Goal: Task Accomplishment & Management: Complete application form

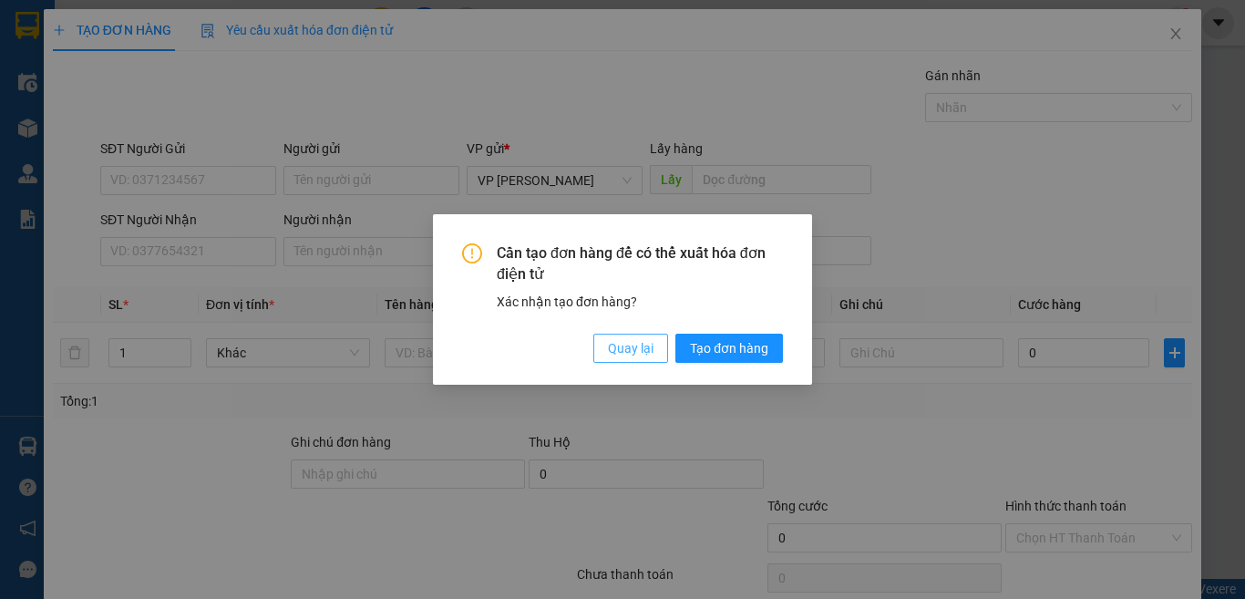
click at [634, 350] on span "Quay lại" at bounding box center [631, 348] width 46 height 20
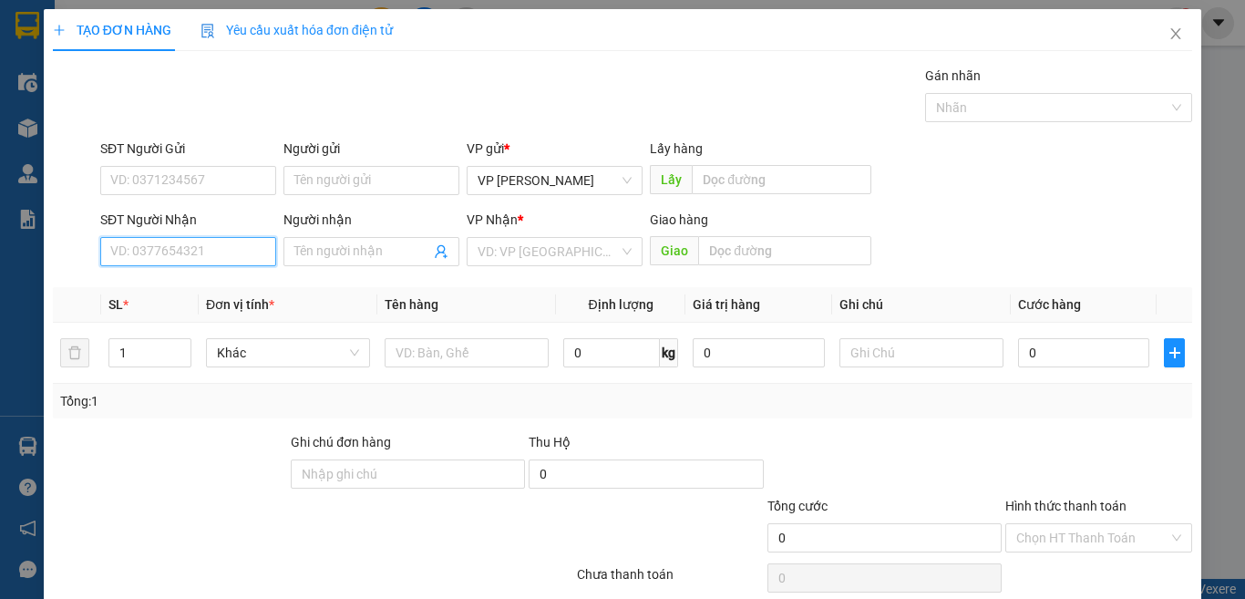
click at [247, 254] on input "SĐT Người Nhận" at bounding box center [188, 251] width 176 height 29
click at [250, 176] on input "SĐT Người Gửi" at bounding box center [188, 180] width 176 height 29
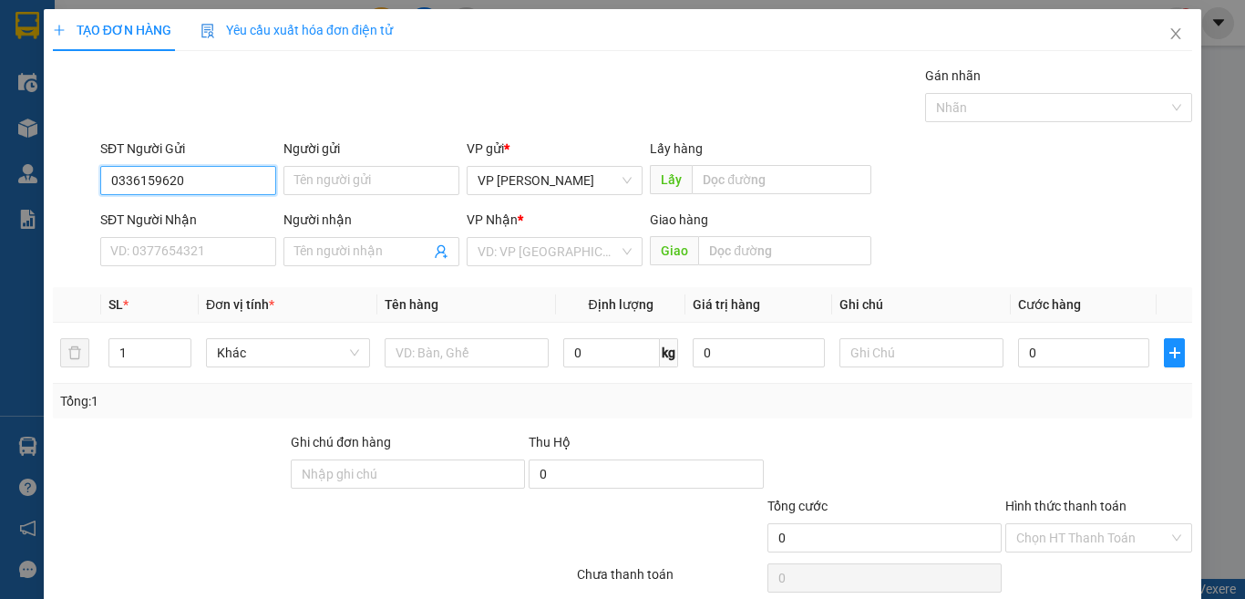
type input "0336159620"
click at [307, 162] on div "Người gửi" at bounding box center [371, 152] width 176 height 27
click at [310, 178] on input "Người gửi" at bounding box center [371, 180] width 176 height 29
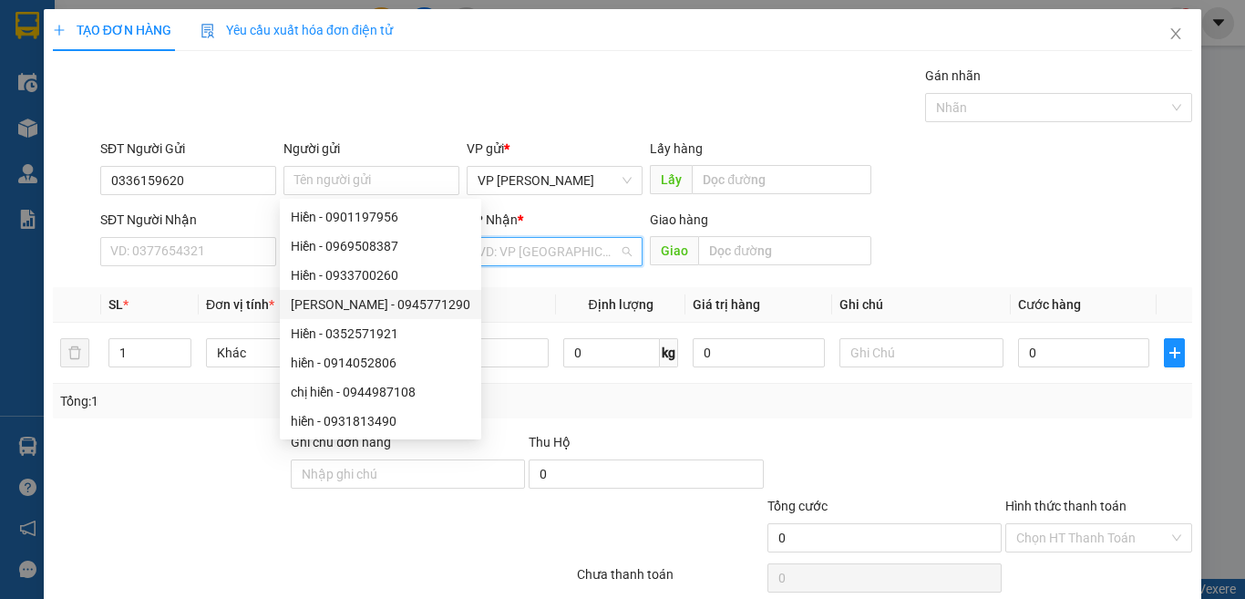
click at [562, 250] on input "search" at bounding box center [548, 251] width 141 height 27
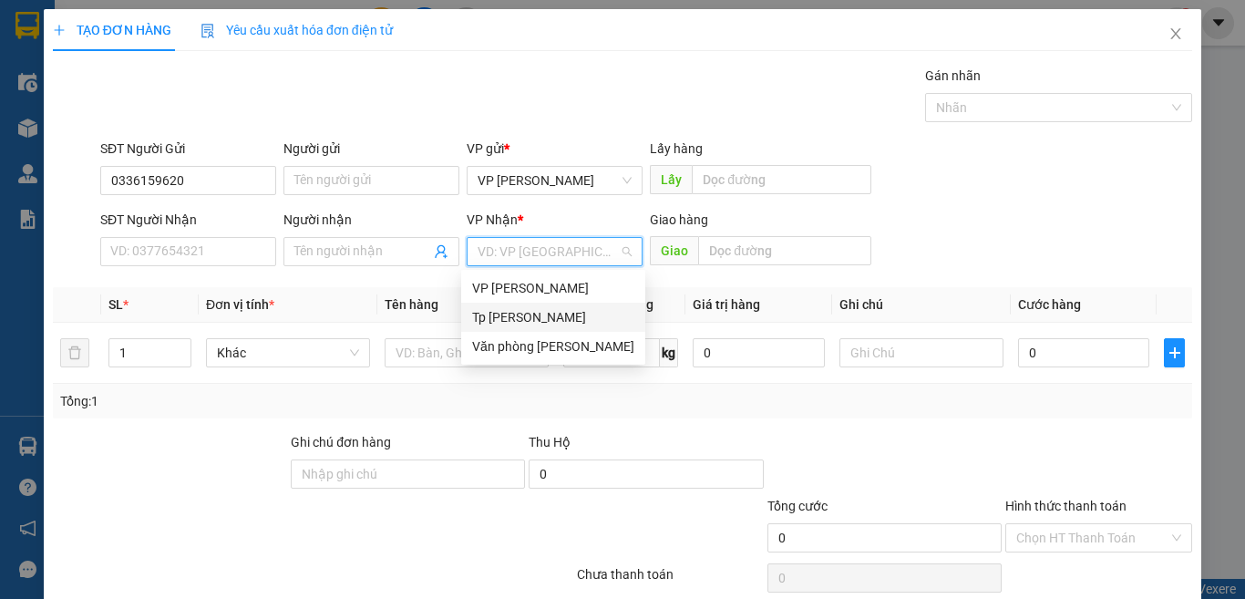
click at [528, 311] on div "Tp [PERSON_NAME]" at bounding box center [553, 317] width 162 height 20
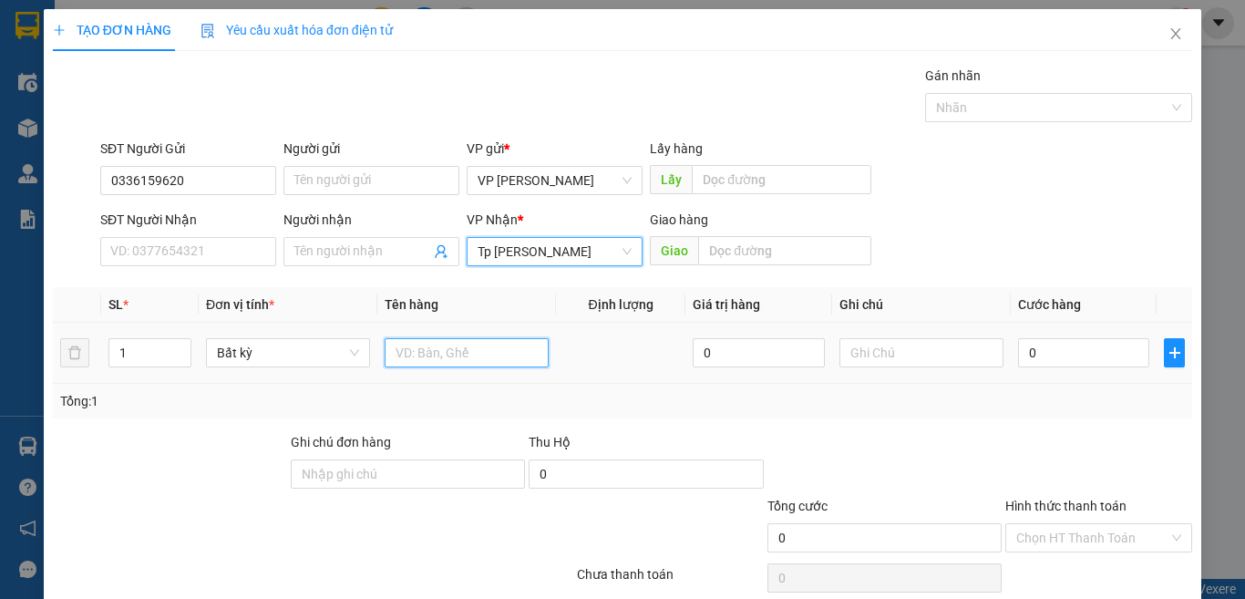
click at [437, 354] on input "text" at bounding box center [467, 352] width 164 height 29
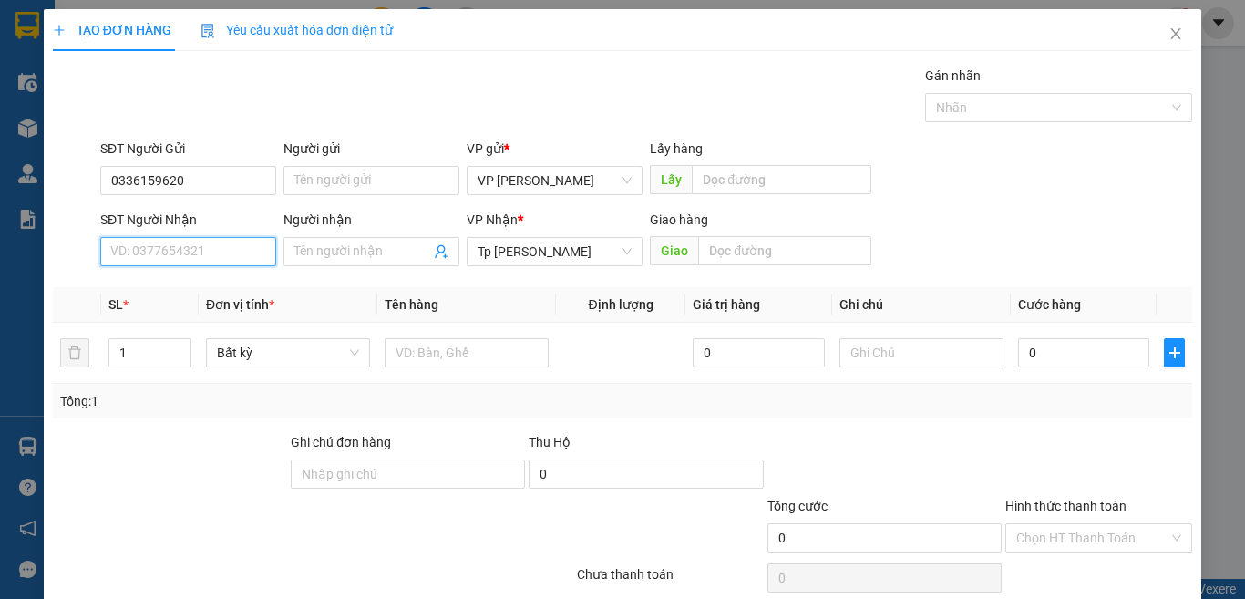
click at [183, 253] on input "SĐT Người Nhận" at bounding box center [188, 251] width 176 height 29
type input "0879256176"
click at [243, 260] on input "0879256176" at bounding box center [188, 251] width 176 height 29
click at [206, 295] on div "0879256176 - Trang" at bounding box center [185, 288] width 151 height 20
type input "Trang"
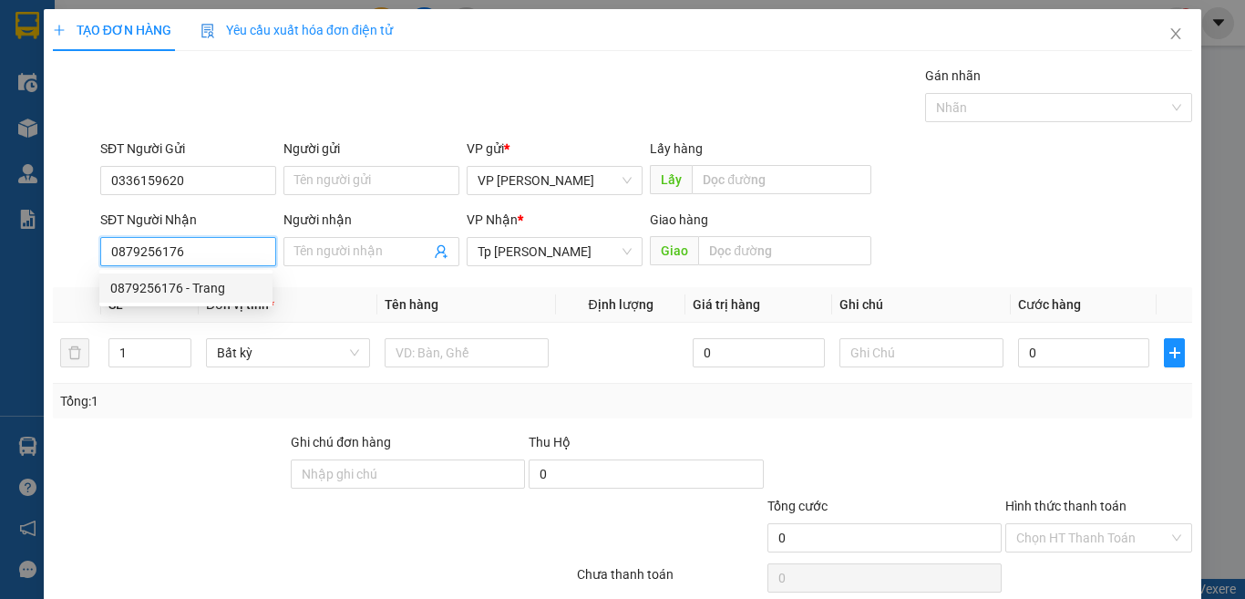
type input "n4 thủ đức"
type input "0879256176"
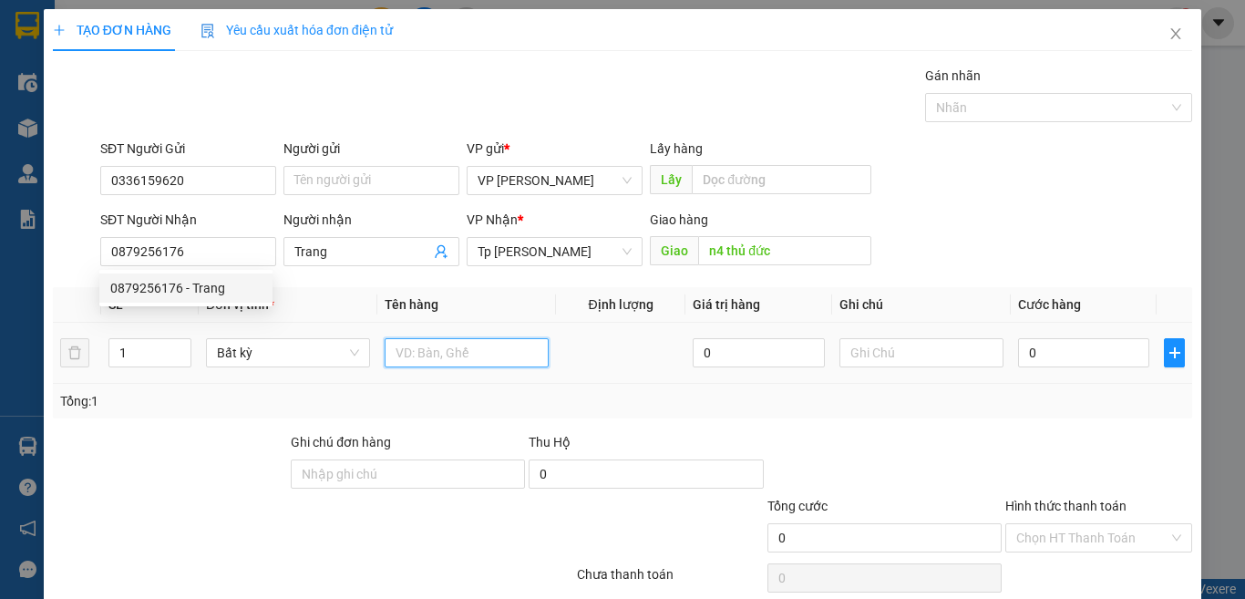
click at [413, 354] on input "text" at bounding box center [467, 352] width 164 height 29
paste input "óp"
paste input "ốp"
paste input "àn"
paste input "án"
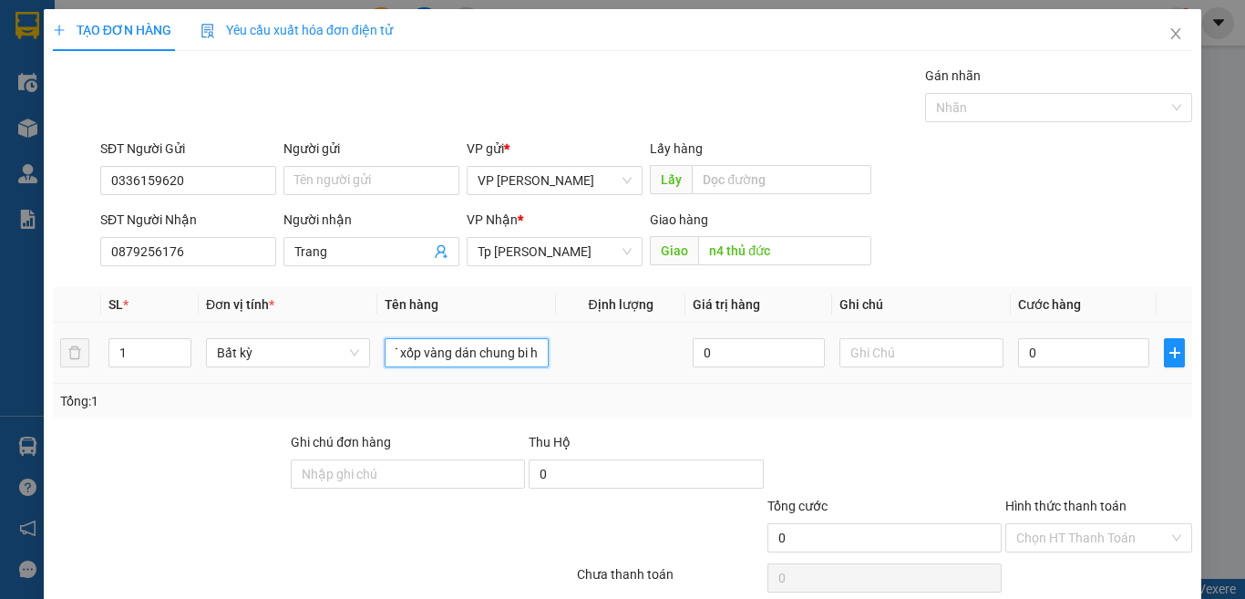
paste input "ồi"
paste input "ô"
paste input "ồ"
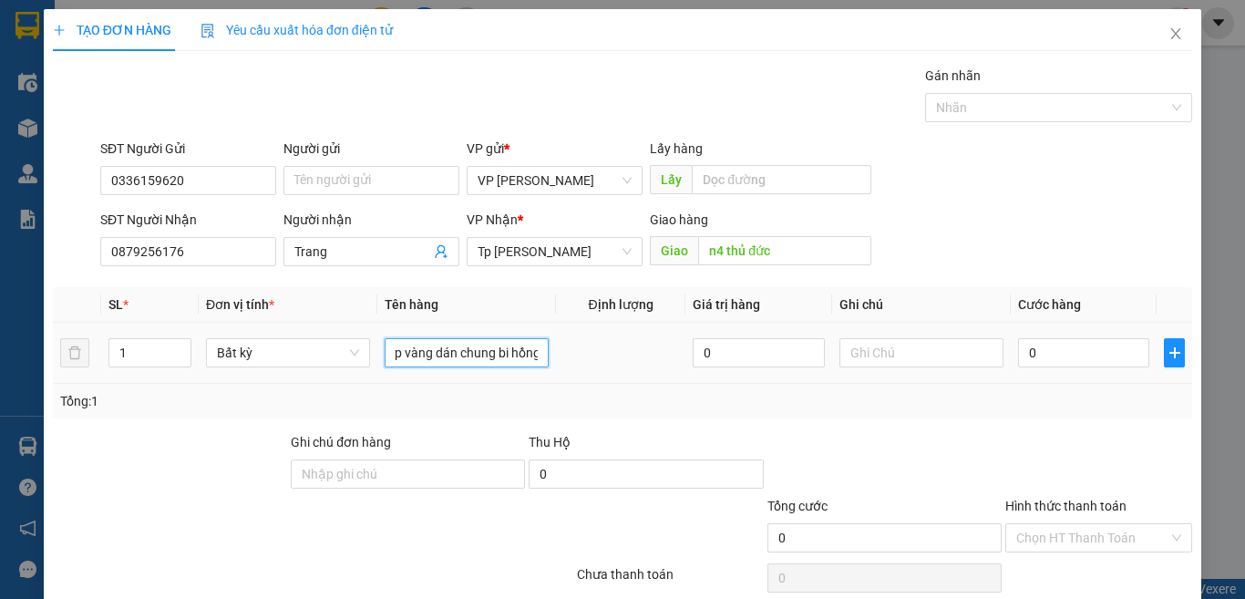
scroll to position [0, 39]
type input "1T xốp vàng dán chung bi hồng"
click at [1050, 362] on input "0" at bounding box center [1083, 352] width 131 height 29
type input "6"
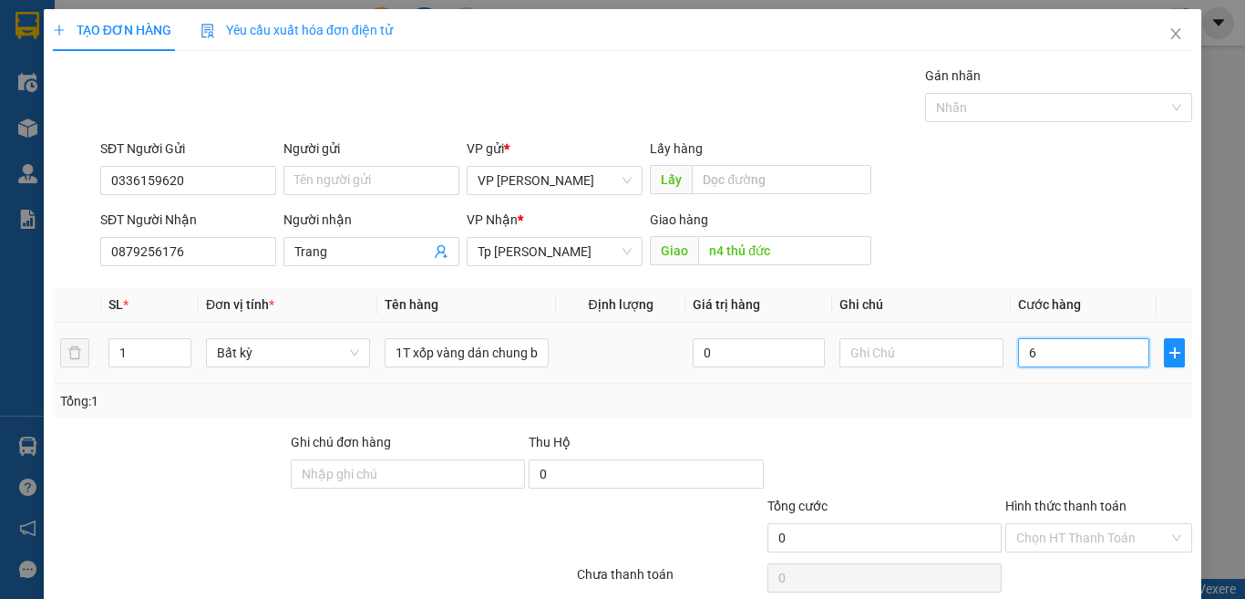
type input "6"
type input "60"
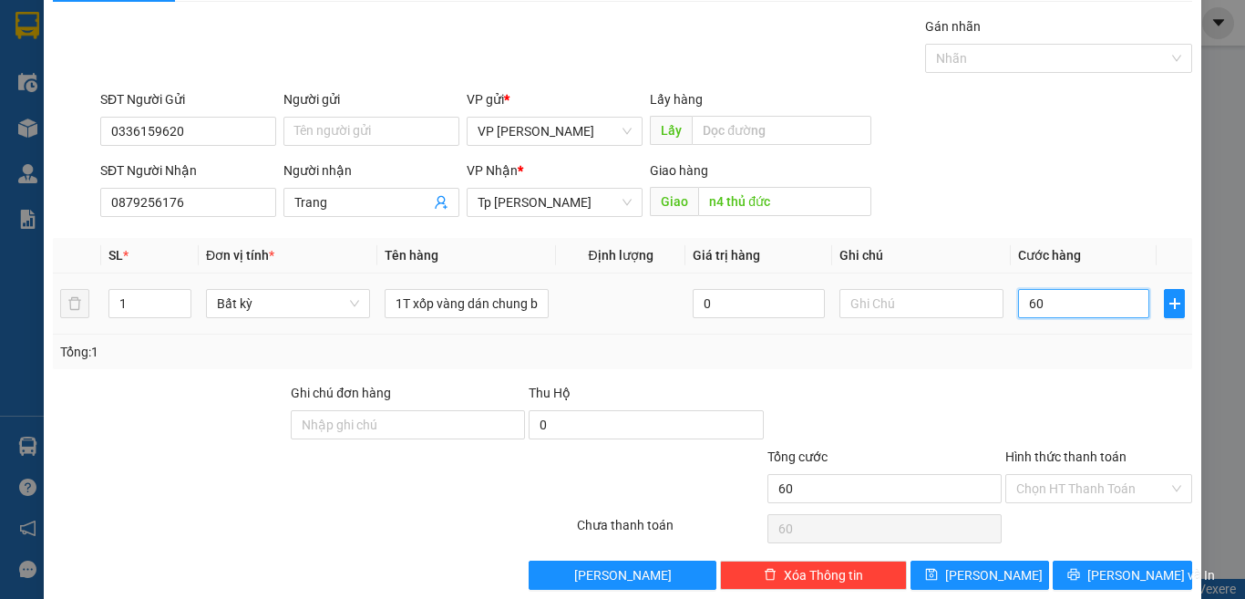
scroll to position [76, 0]
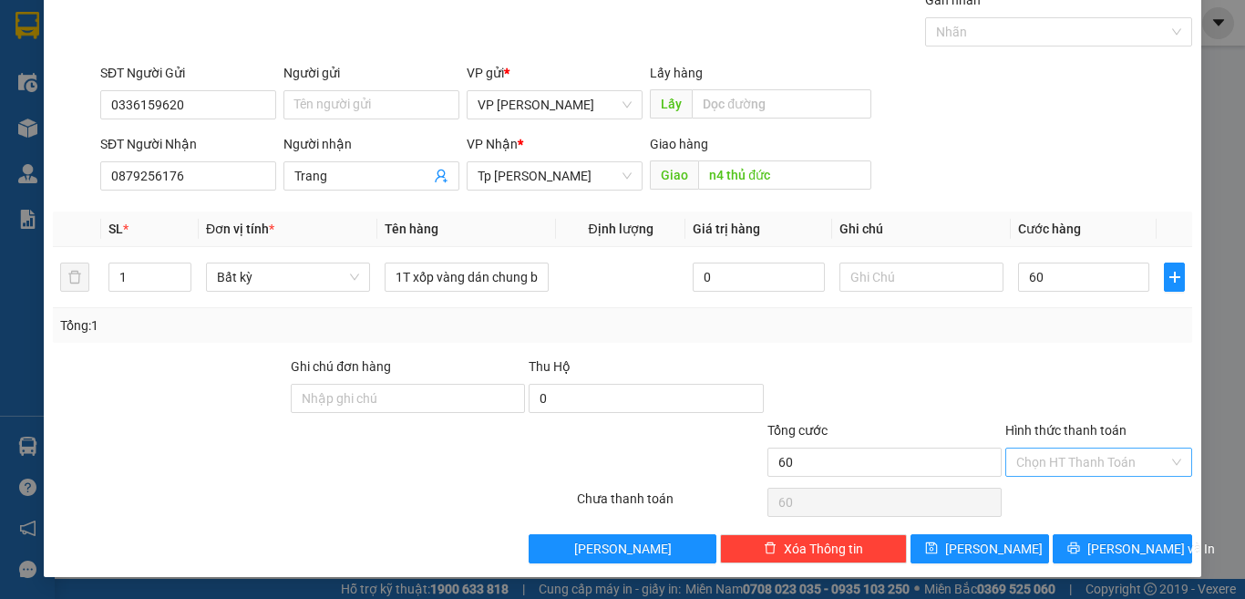
type input "60.000"
click at [1064, 458] on input "Hình thức thanh toán" at bounding box center [1092, 461] width 152 height 27
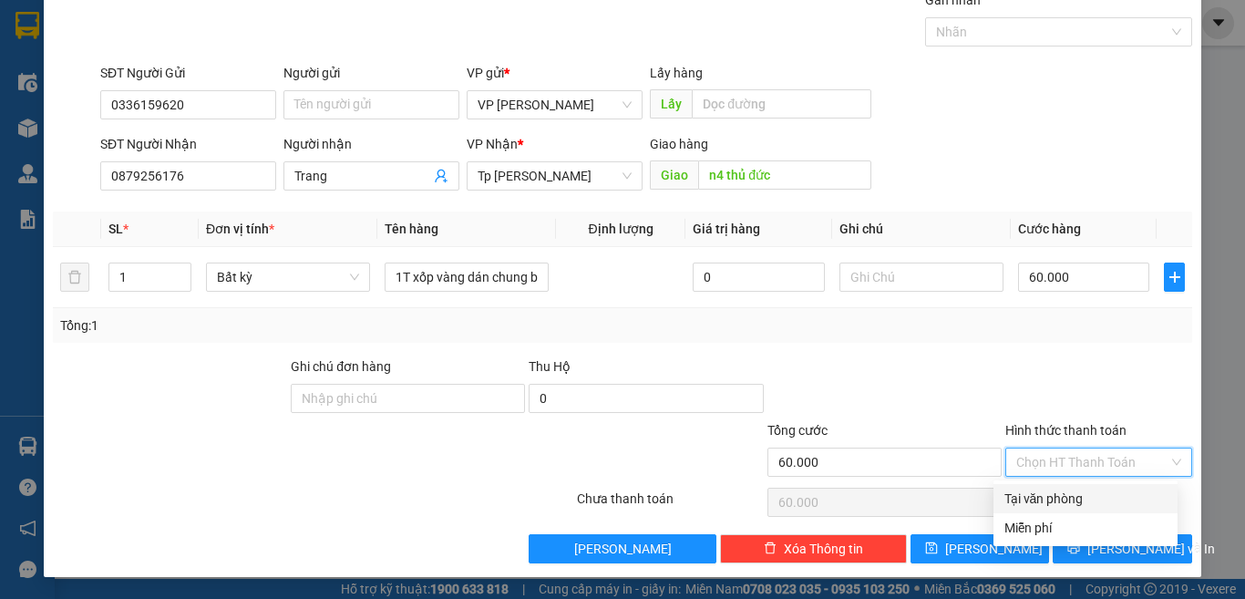
click at [1055, 495] on div "Tại văn phòng" at bounding box center [1085, 498] width 162 height 20
type input "0"
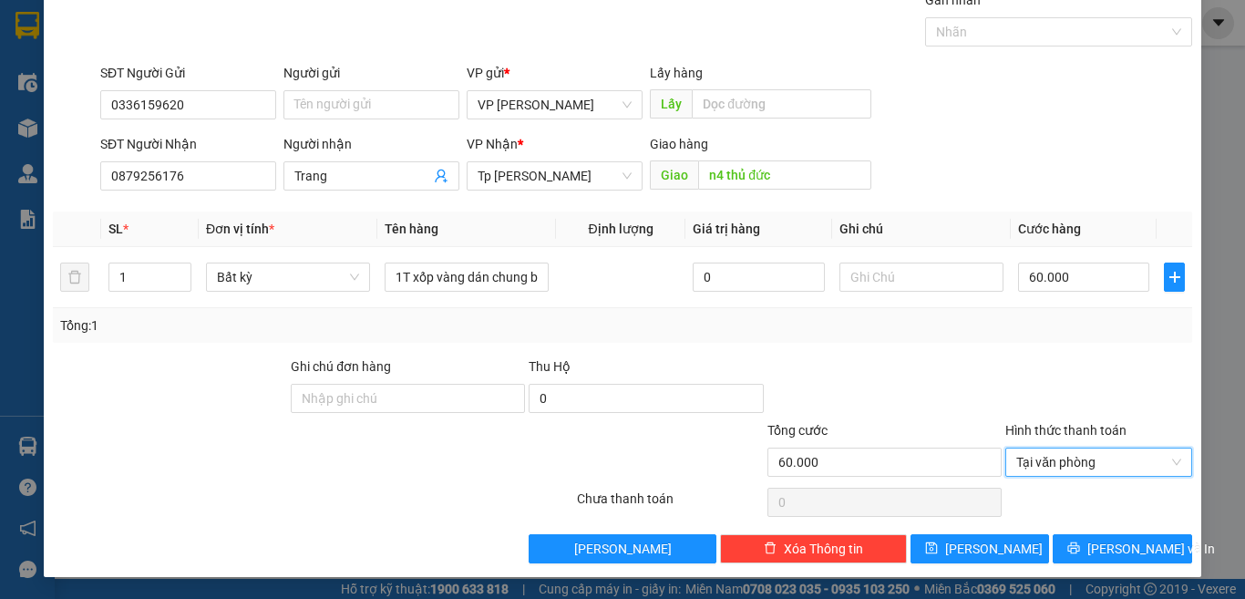
click at [1038, 359] on div at bounding box center [1098, 388] width 190 height 64
click at [1103, 541] on span "Lưu và In" at bounding box center [1151, 549] width 128 height 20
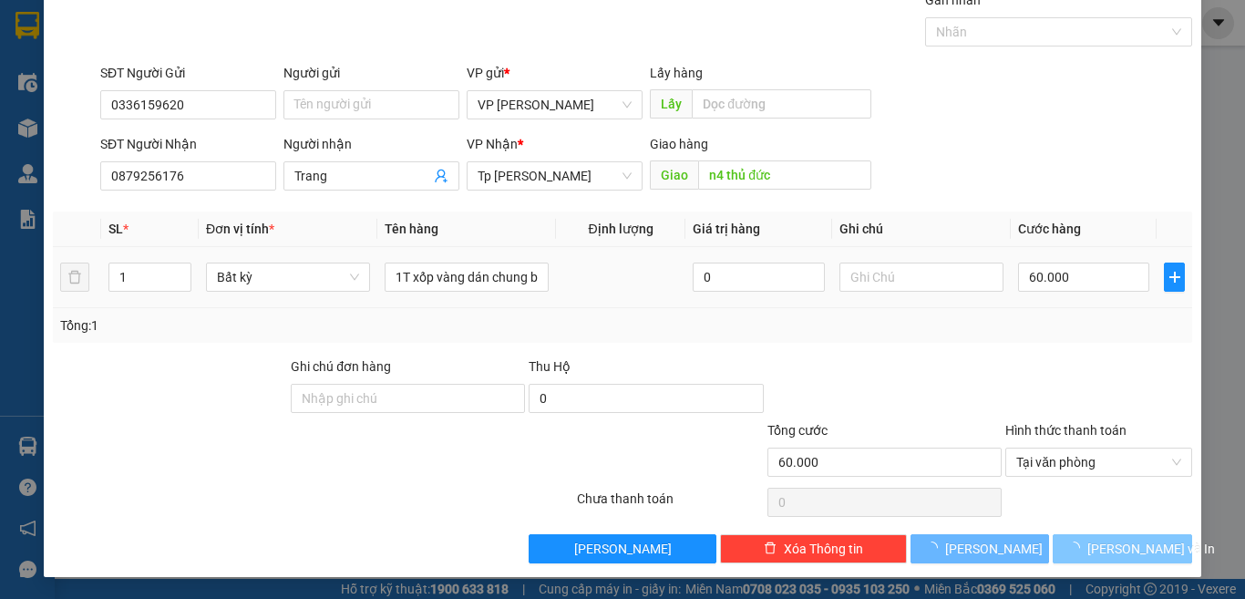
scroll to position [26, 0]
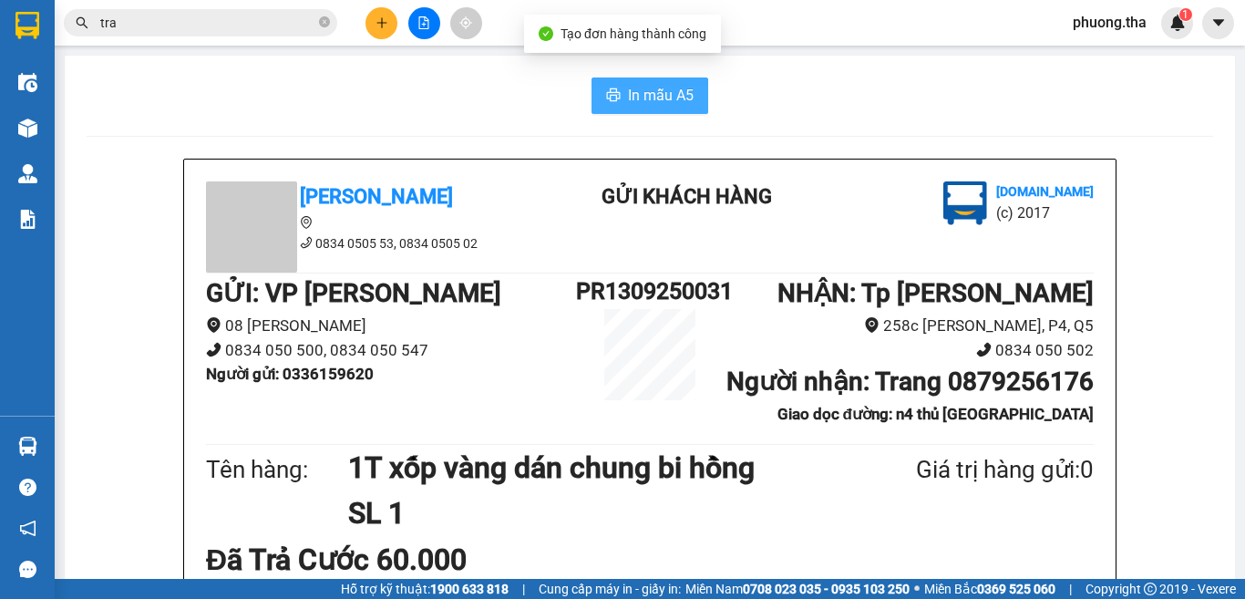
drag, startPoint x: 663, startPoint y: 84, endPoint x: 776, endPoint y: 558, distance: 487.4
click at [662, 84] on span "In mẫu A5" at bounding box center [661, 95] width 66 height 23
click at [630, 107] on span "In mẫu A5" at bounding box center [661, 95] width 66 height 23
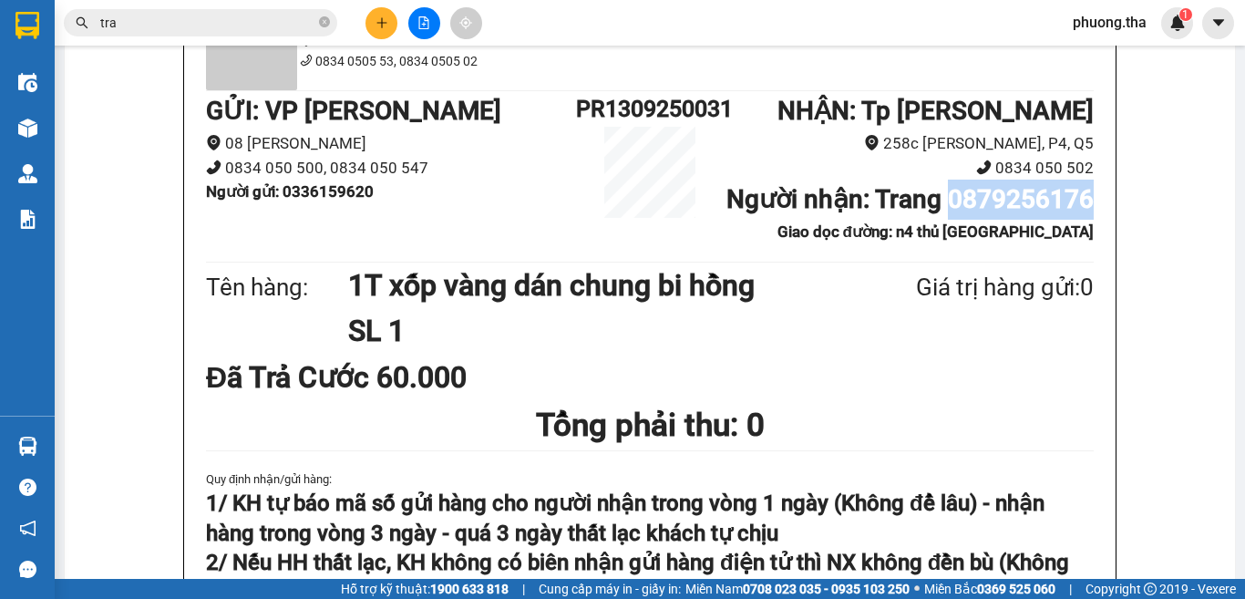
click at [383, 36] on button at bounding box center [381, 23] width 32 height 32
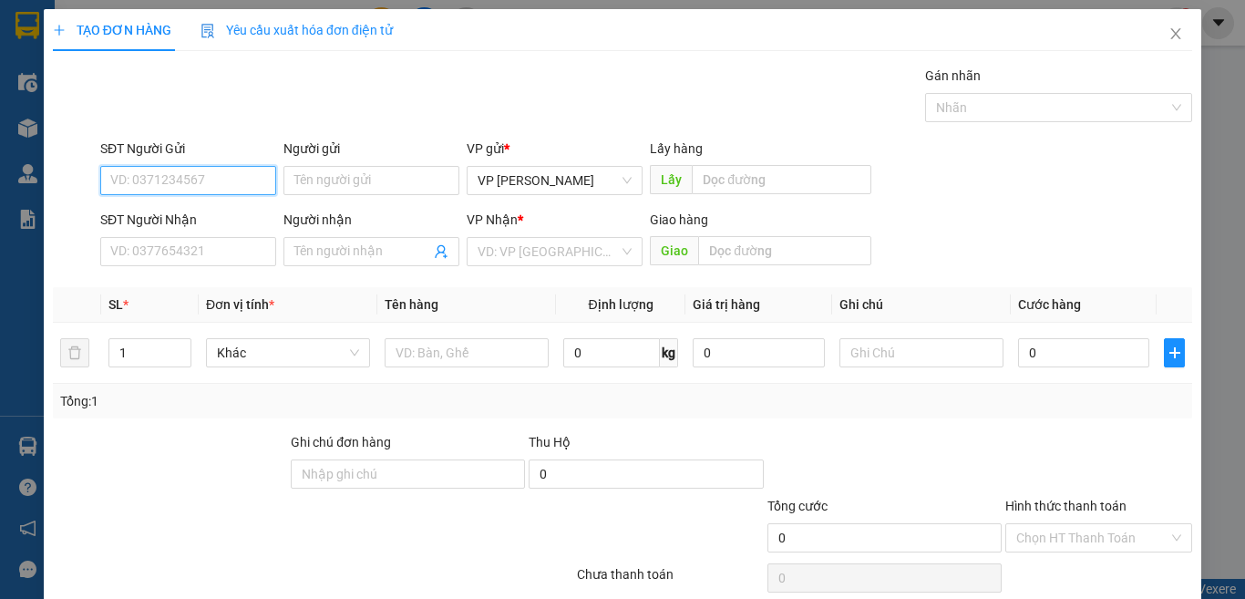
click at [235, 189] on input "SĐT Người Gửi" at bounding box center [188, 180] width 176 height 29
type input "0834050547"
click at [235, 186] on input "0834050547" at bounding box center [188, 180] width 176 height 29
click at [219, 218] on div "0834050547 - hàng TC cước R" at bounding box center [196, 217] width 172 height 20
type input "hàng TC cước R"
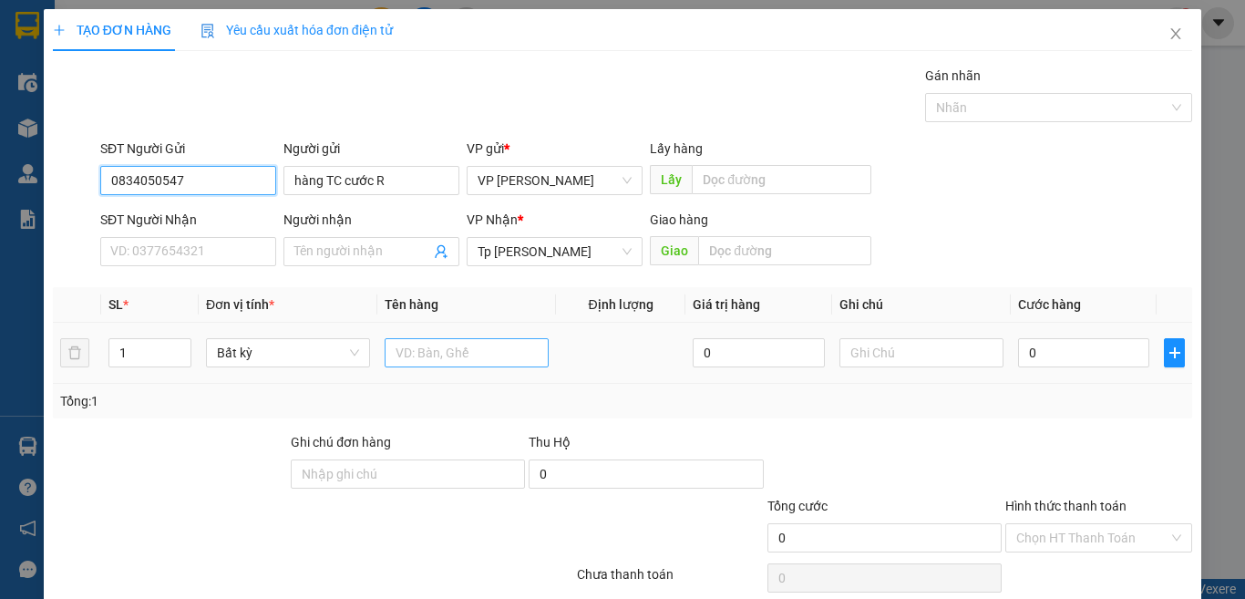
type input "0834050547"
click at [438, 364] on input "text" at bounding box center [467, 352] width 164 height 29
paste input "àn"
paste input "úo"
paste input "ướ"
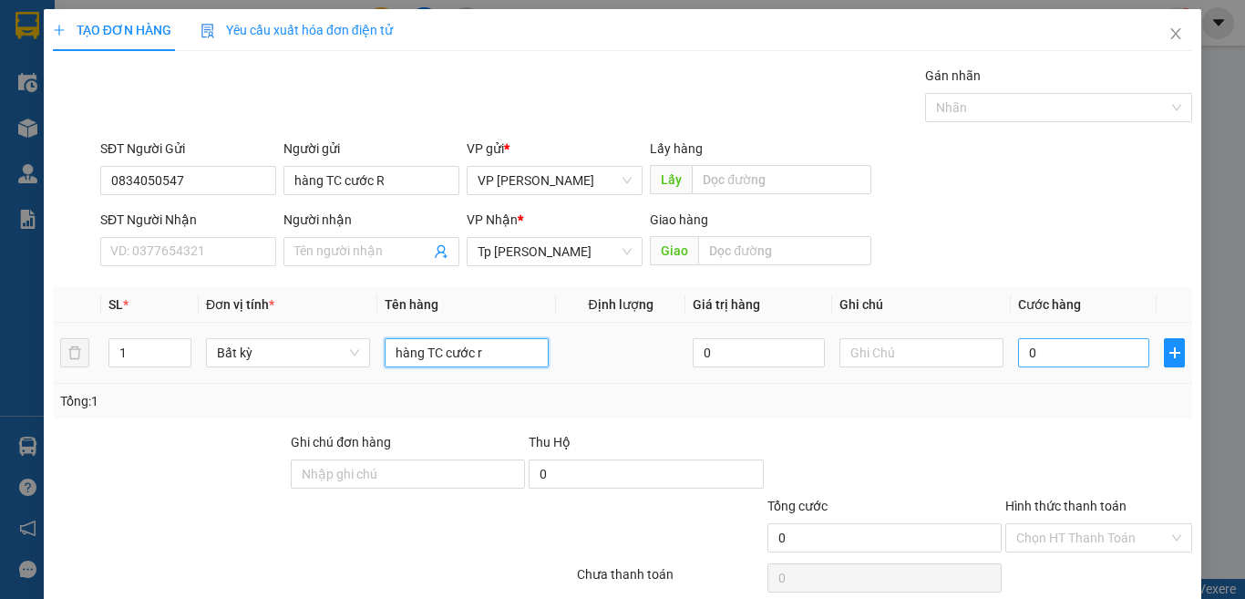
type input "hàng TC cước r"
click at [1060, 344] on input "0" at bounding box center [1083, 352] width 131 height 29
type input "4"
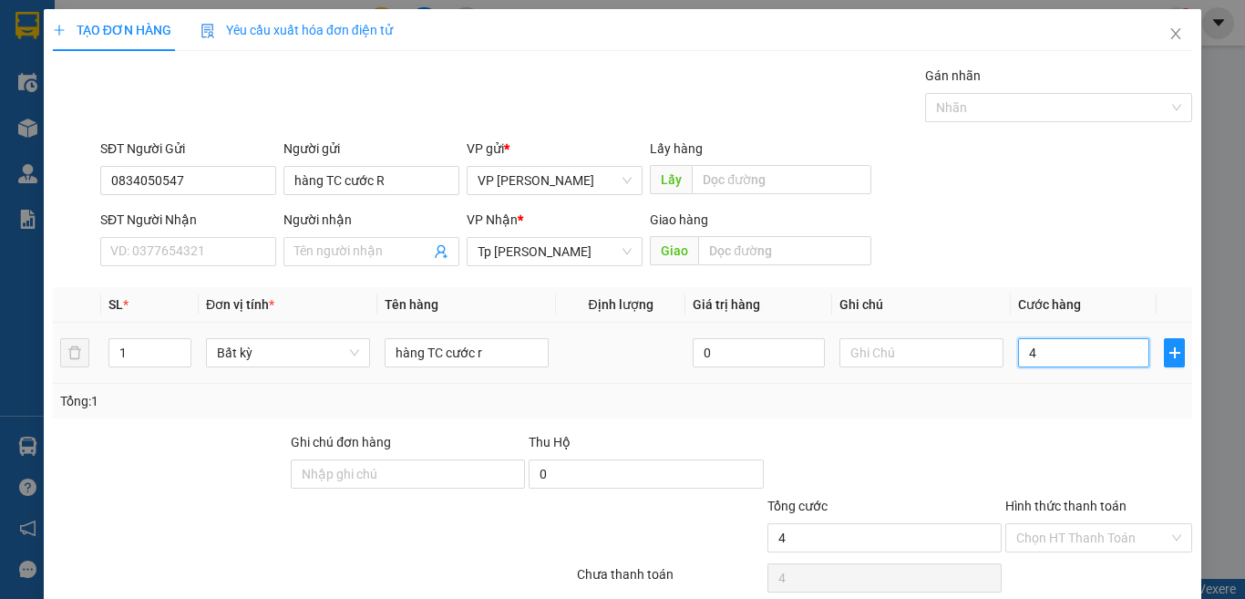
type input "47"
type input "4"
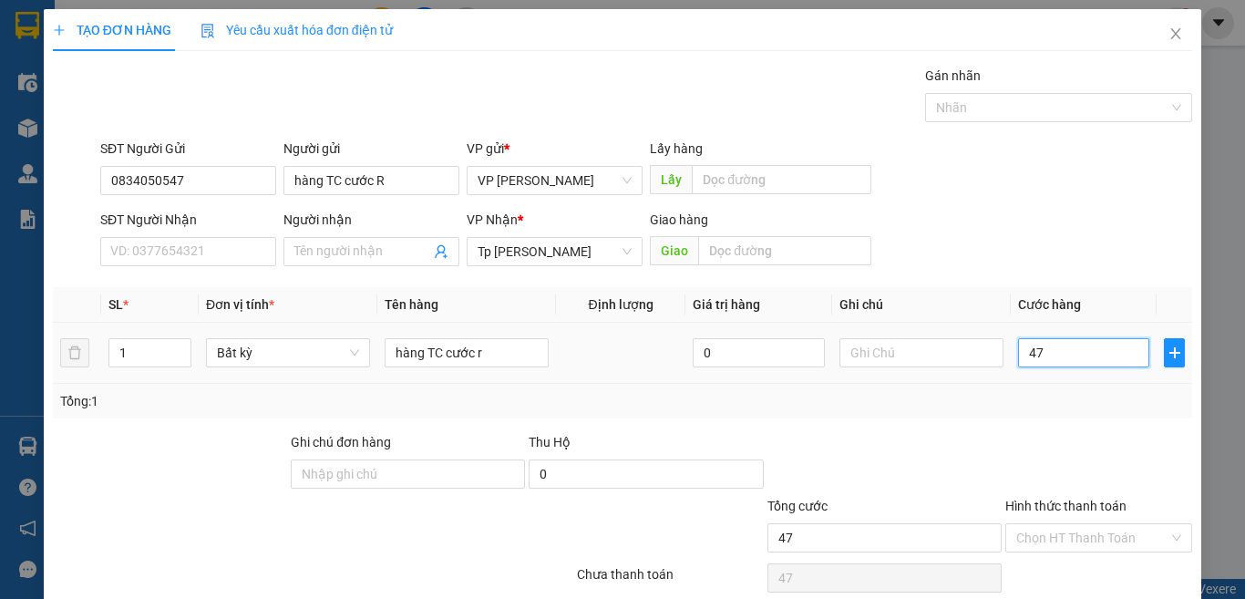
type input "4"
type input "42"
type input "420"
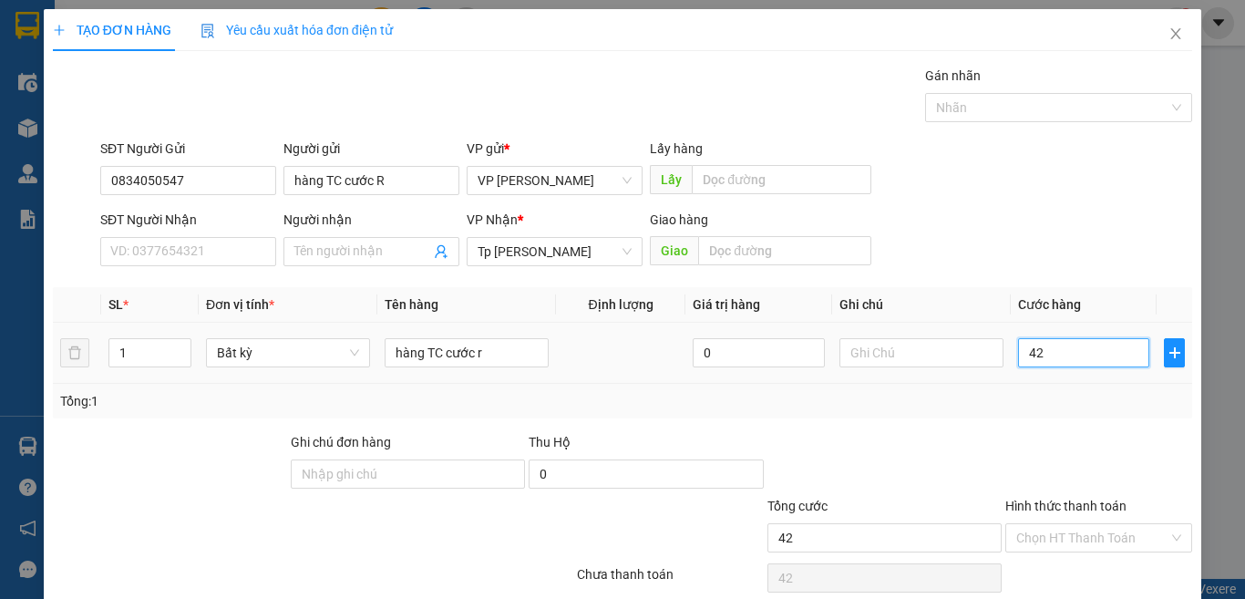
type input "420"
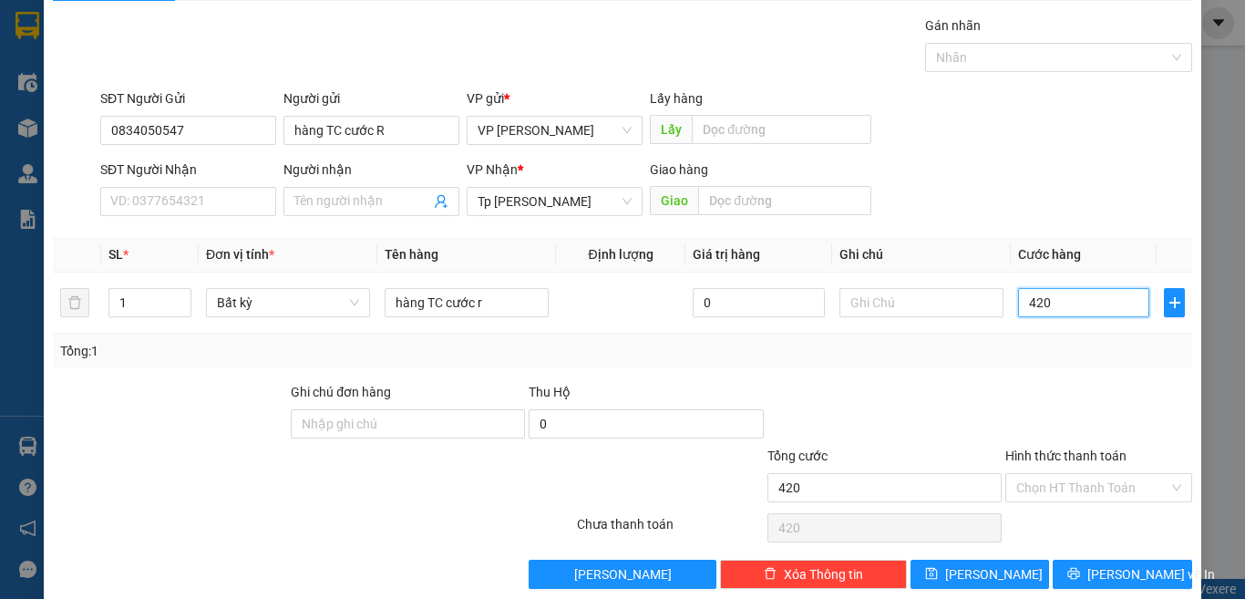
scroll to position [76, 0]
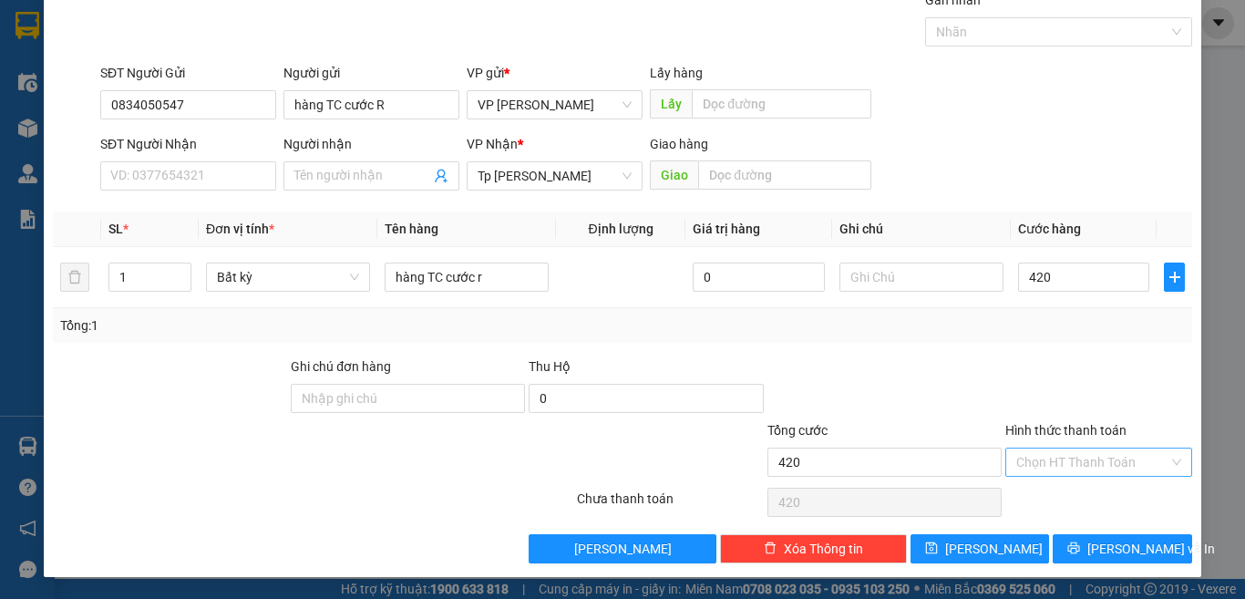
click at [1074, 458] on input "Hình thức thanh toán" at bounding box center [1092, 461] width 152 height 27
type input "420.000"
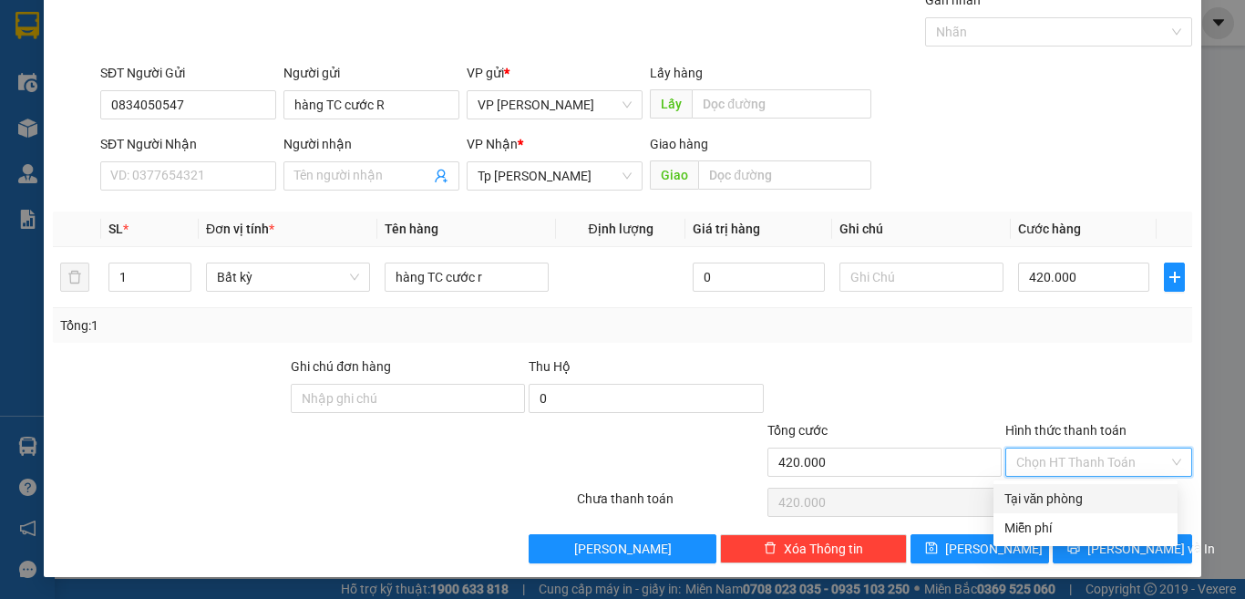
click at [1050, 495] on div "Tại văn phòng" at bounding box center [1085, 498] width 162 height 20
type input "0"
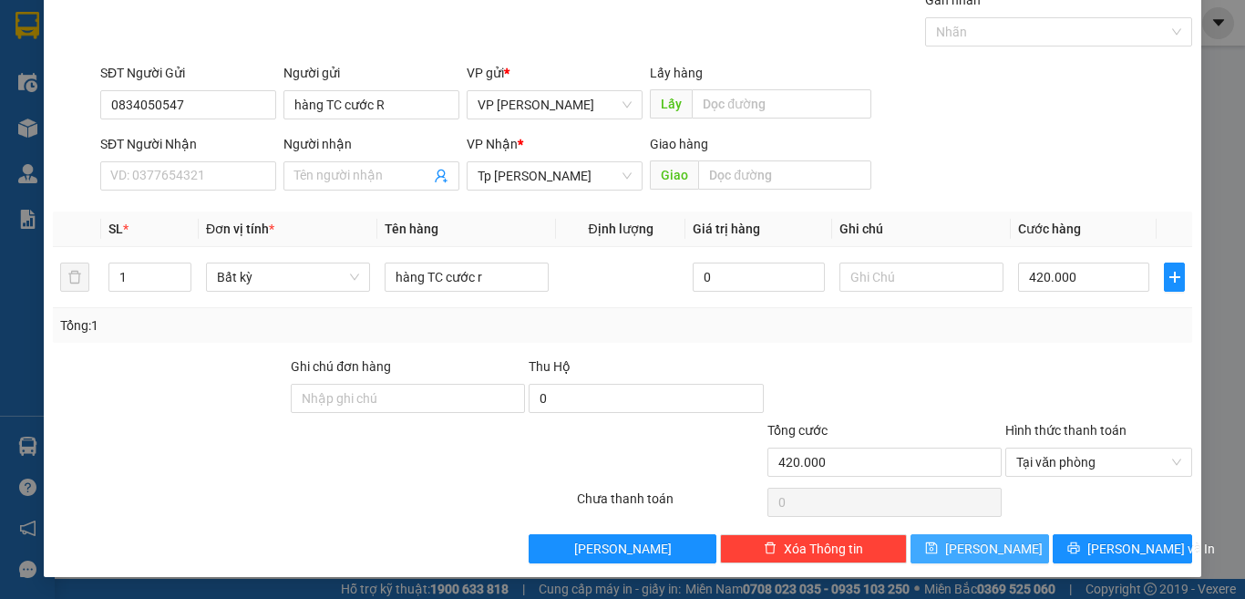
click at [976, 545] on span "Lưu" at bounding box center [994, 549] width 98 height 20
type input "0"
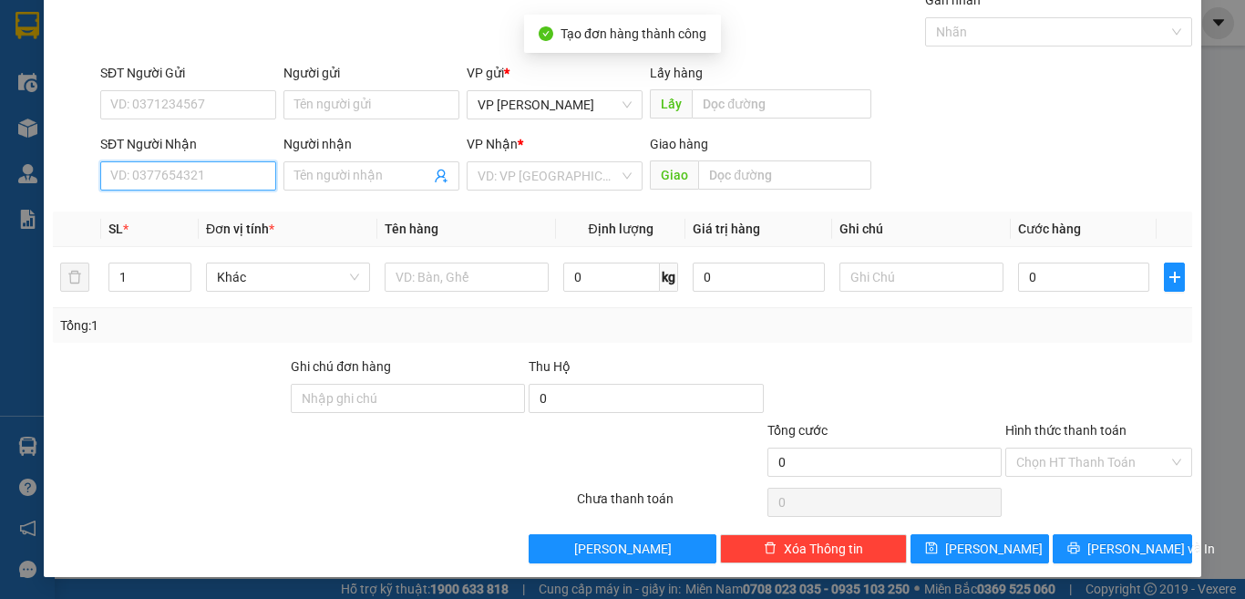
click at [216, 175] on input "SĐT Người Nhận" at bounding box center [188, 175] width 176 height 29
type input "0834050578"
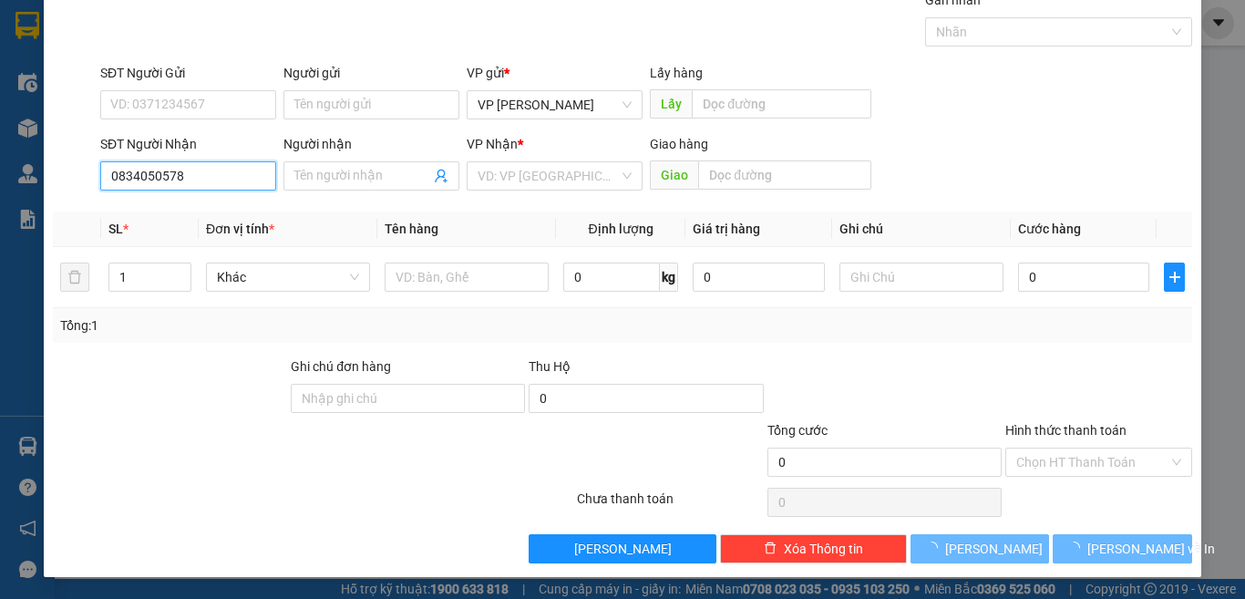
click at [211, 171] on input "0834050578" at bounding box center [188, 175] width 176 height 29
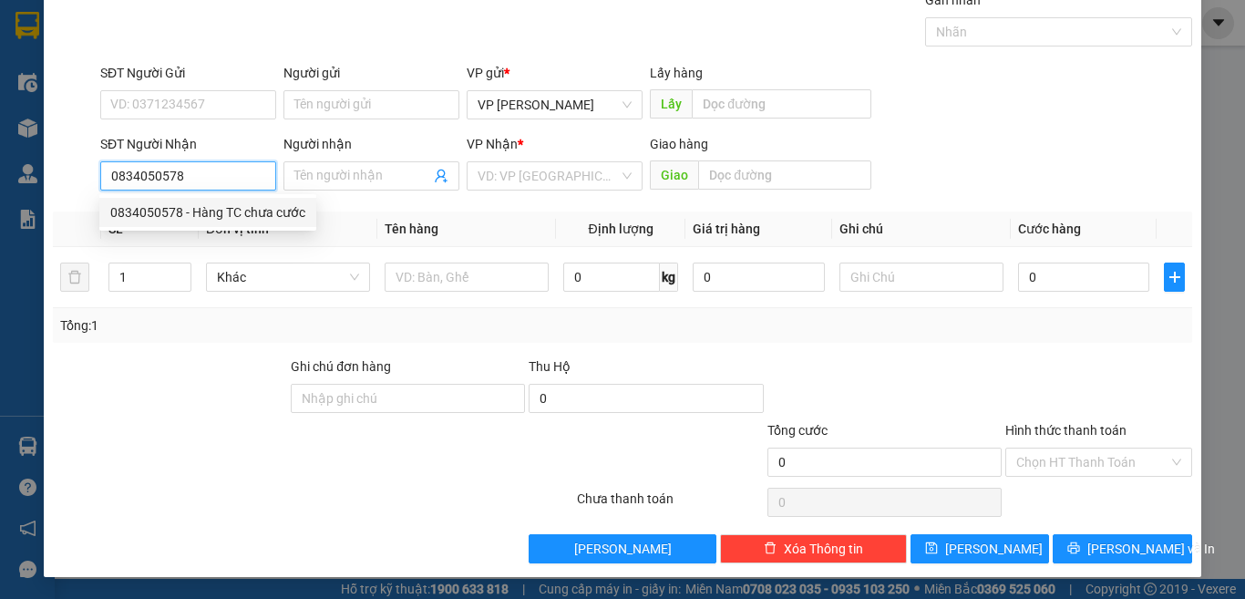
click at [220, 178] on input "0834050578" at bounding box center [188, 175] width 176 height 29
drag, startPoint x: 233, startPoint y: 218, endPoint x: 406, endPoint y: 283, distance: 185.2
click at [242, 218] on div "0834050578 - Hàng TC chưa cước" at bounding box center [207, 212] width 195 height 20
type input "Hàng TC chưa cước"
type input "0834050578"
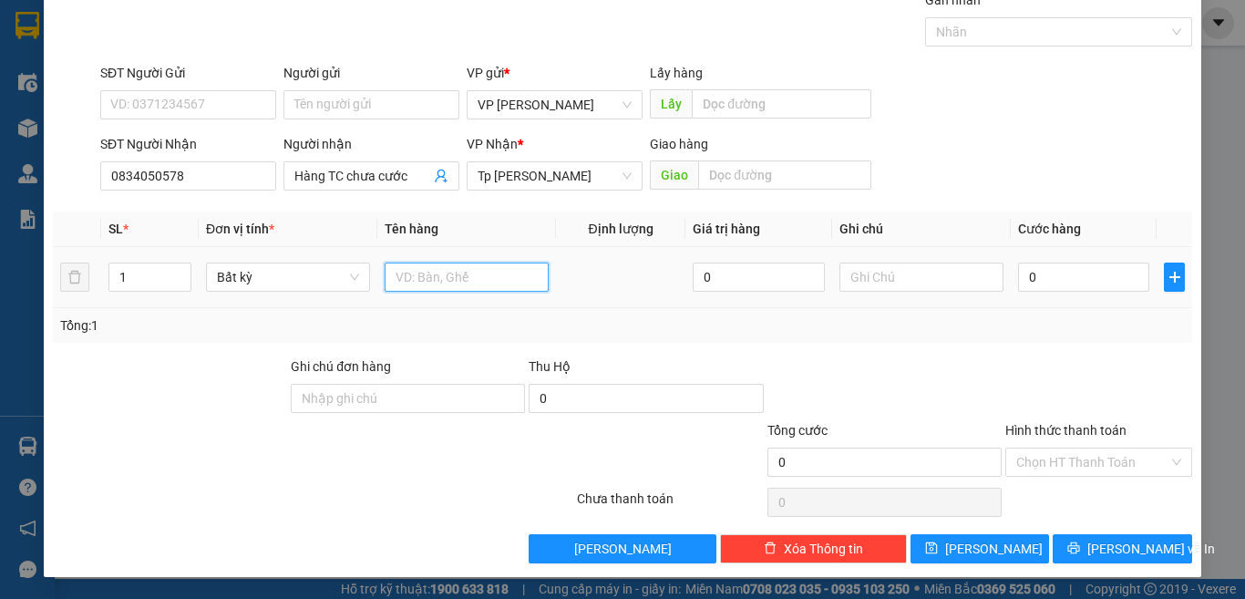
click at [420, 277] on input "text" at bounding box center [467, 276] width 164 height 29
paste input "àn"
paste input "ư"
paste input "úo"
paste input "ướ"
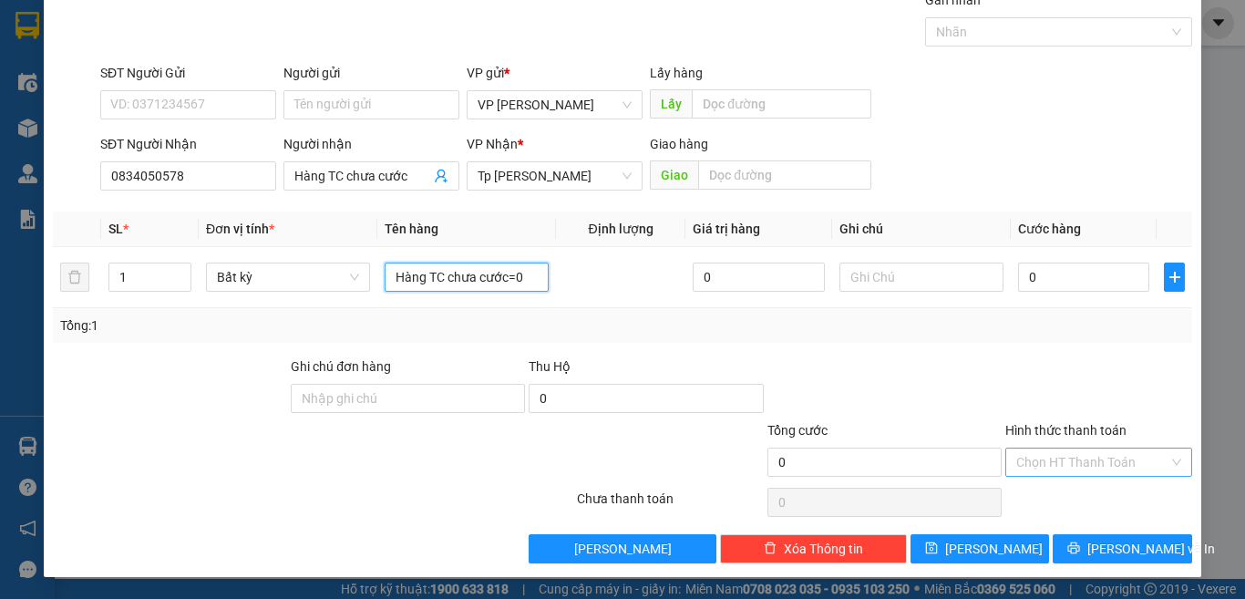
type input "Hàng TC chưa cước=0"
click at [1082, 453] on input "Hình thức thanh toán" at bounding box center [1092, 461] width 152 height 27
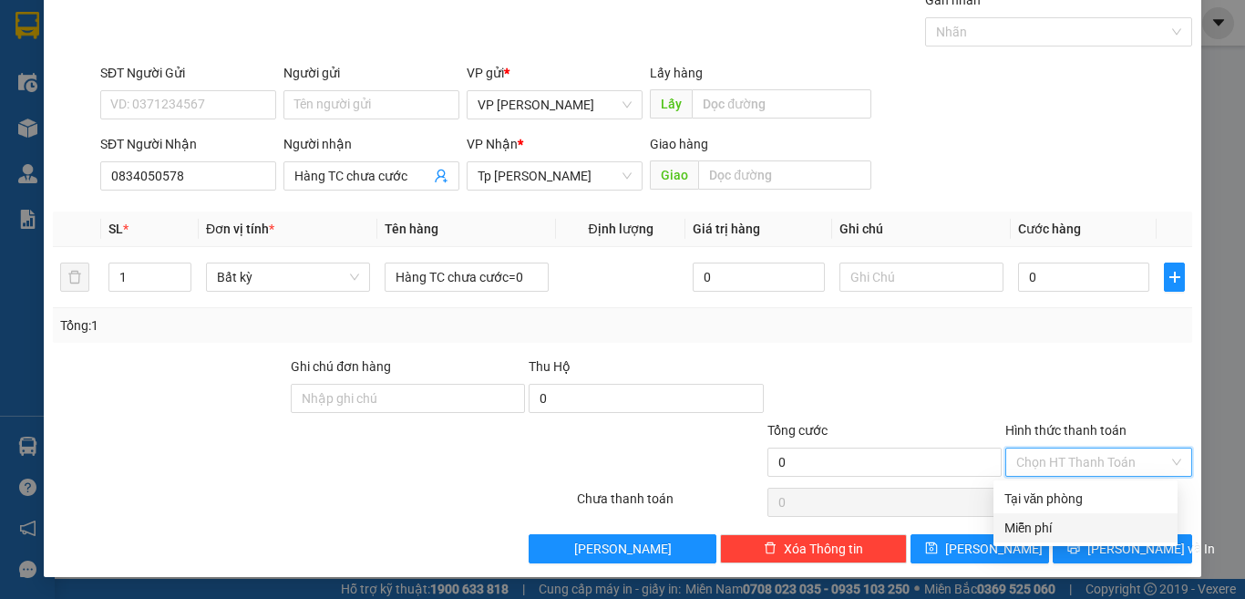
click at [1041, 529] on div "Miễn phí" at bounding box center [1085, 528] width 162 height 20
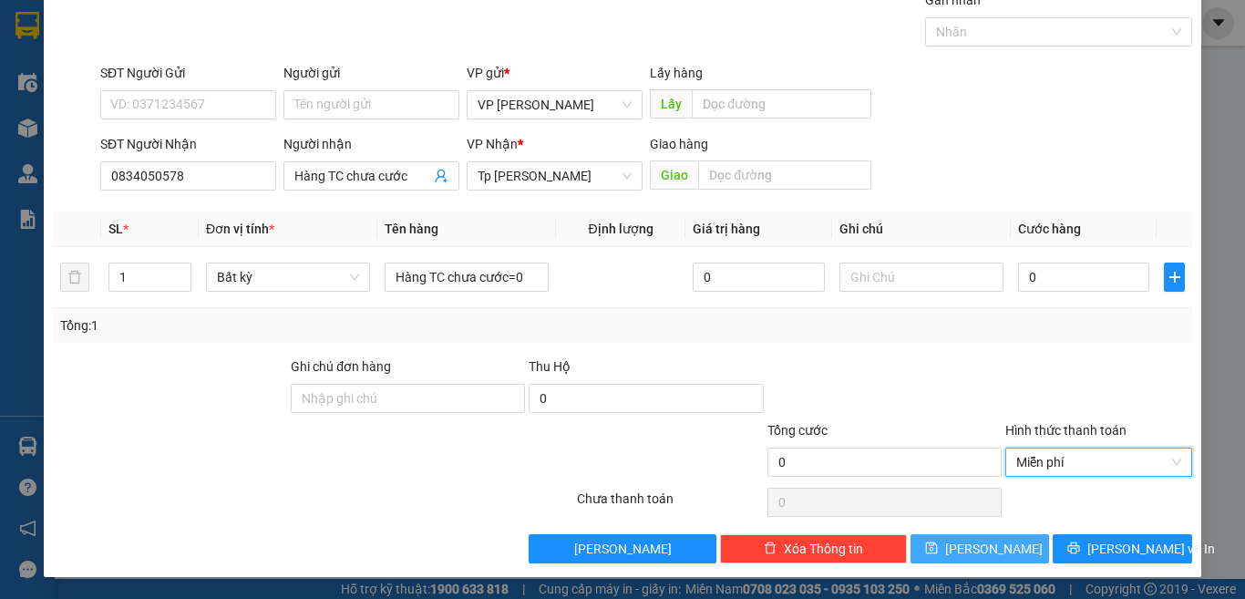
click at [981, 557] on span "Lưu" at bounding box center [994, 549] width 98 height 20
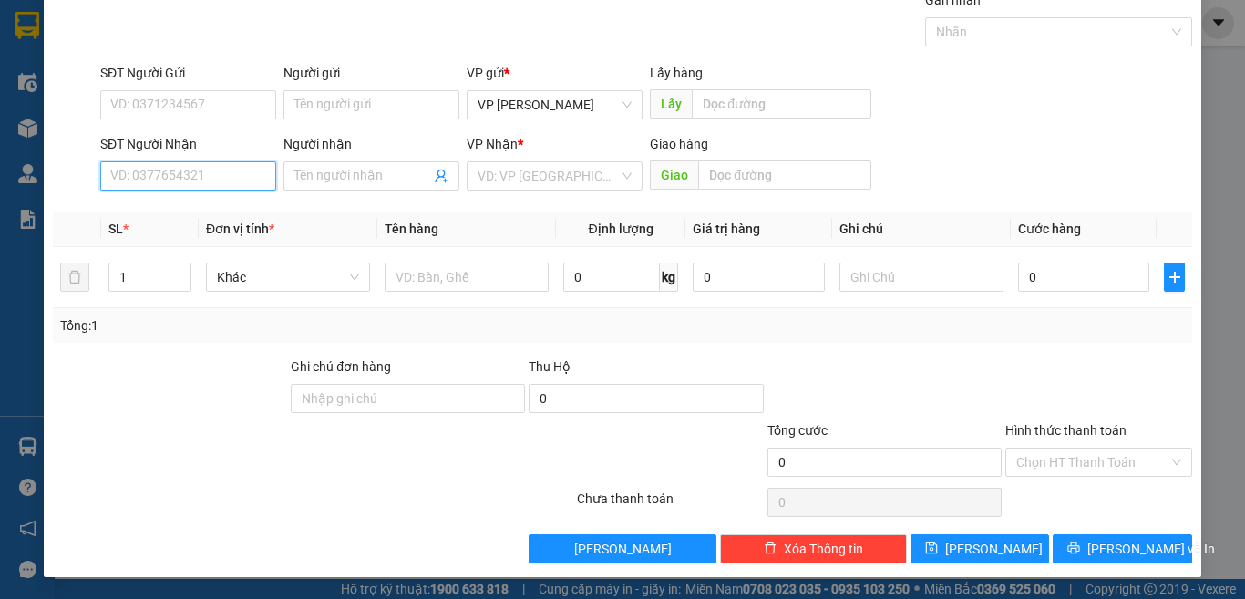
drag, startPoint x: 232, startPoint y: 158, endPoint x: 208, endPoint y: 172, distance: 28.6
paste input "0343149793"
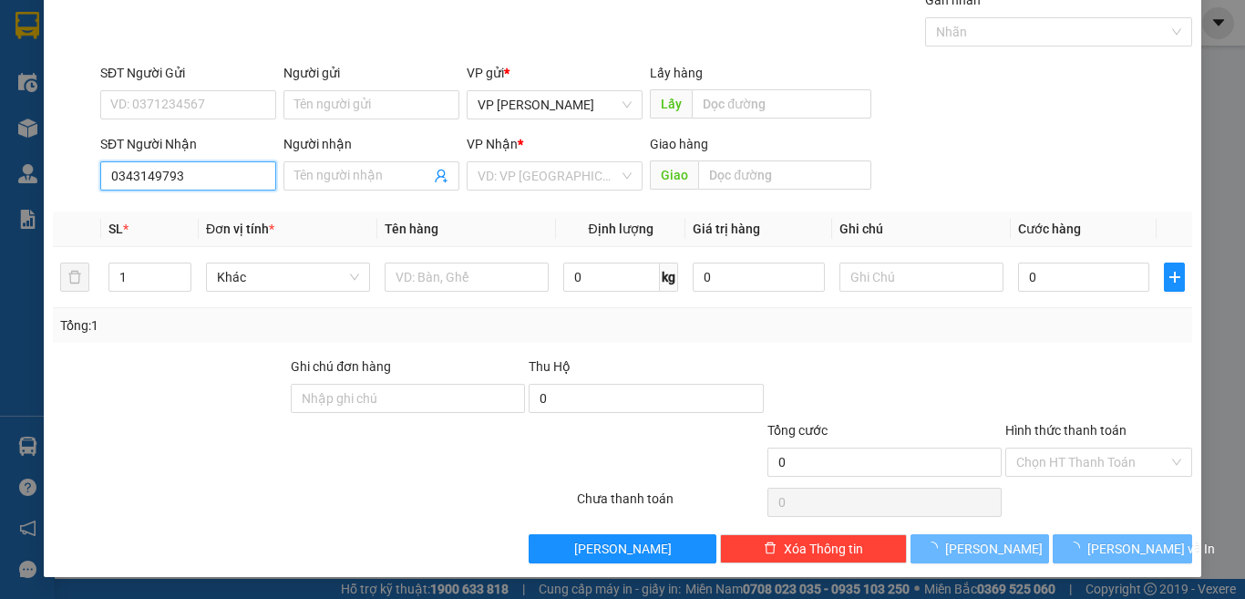
click at [228, 179] on input "0343149793" at bounding box center [188, 175] width 176 height 29
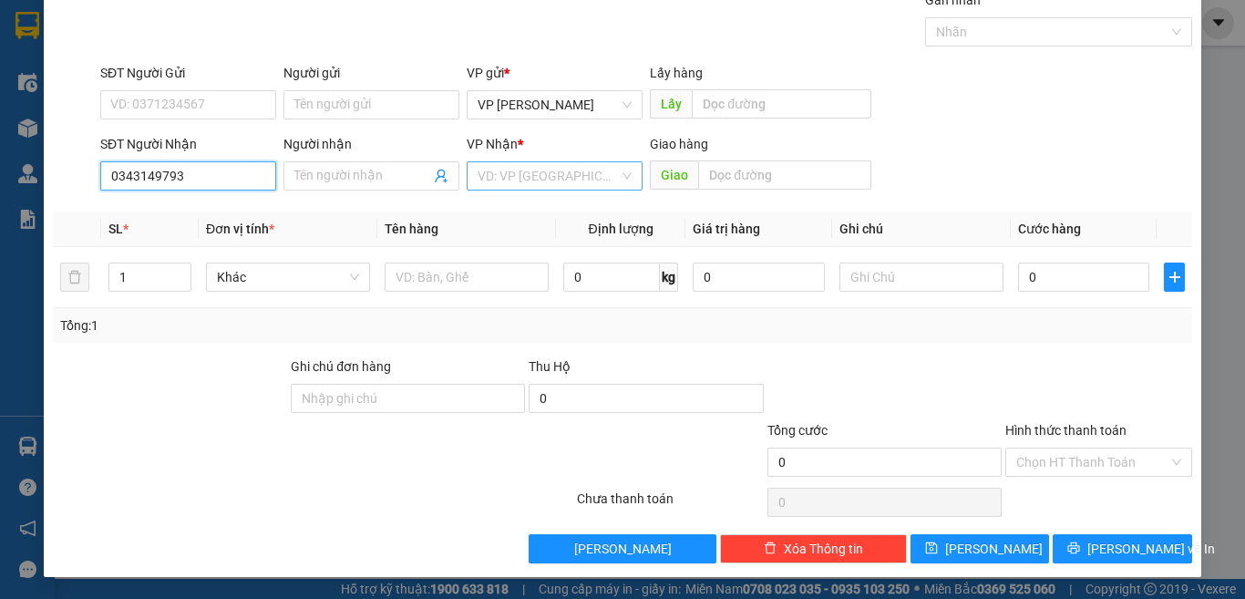
type input "0343149793"
click at [523, 170] on input "search" at bounding box center [548, 175] width 141 height 27
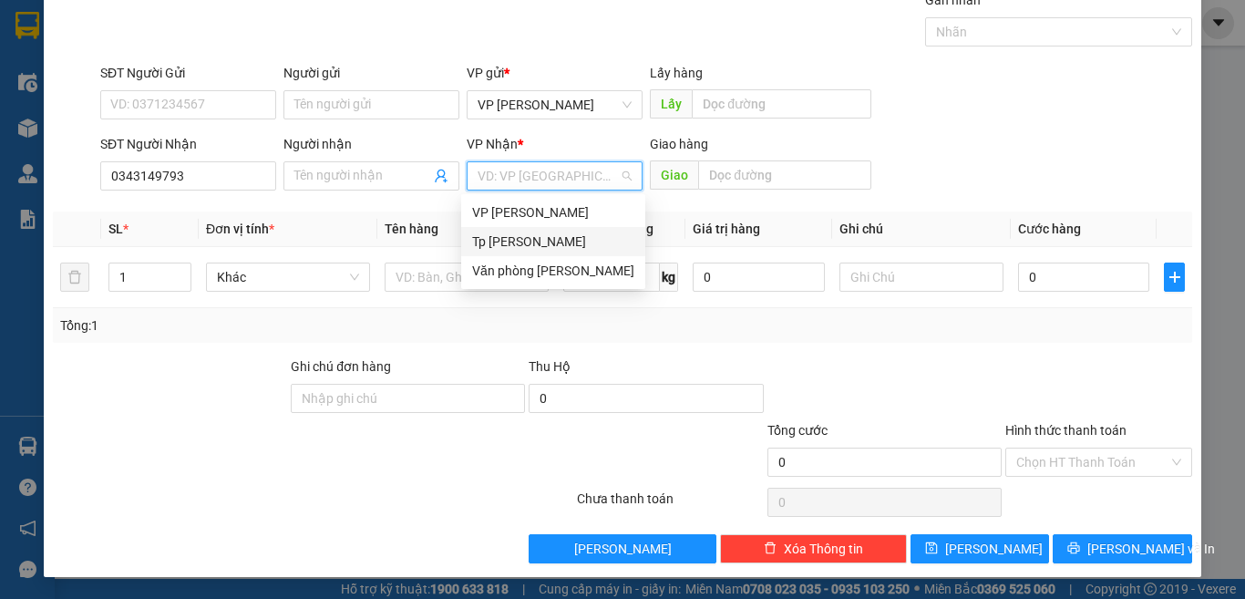
click at [513, 240] on div "Tp [PERSON_NAME]" at bounding box center [553, 241] width 162 height 20
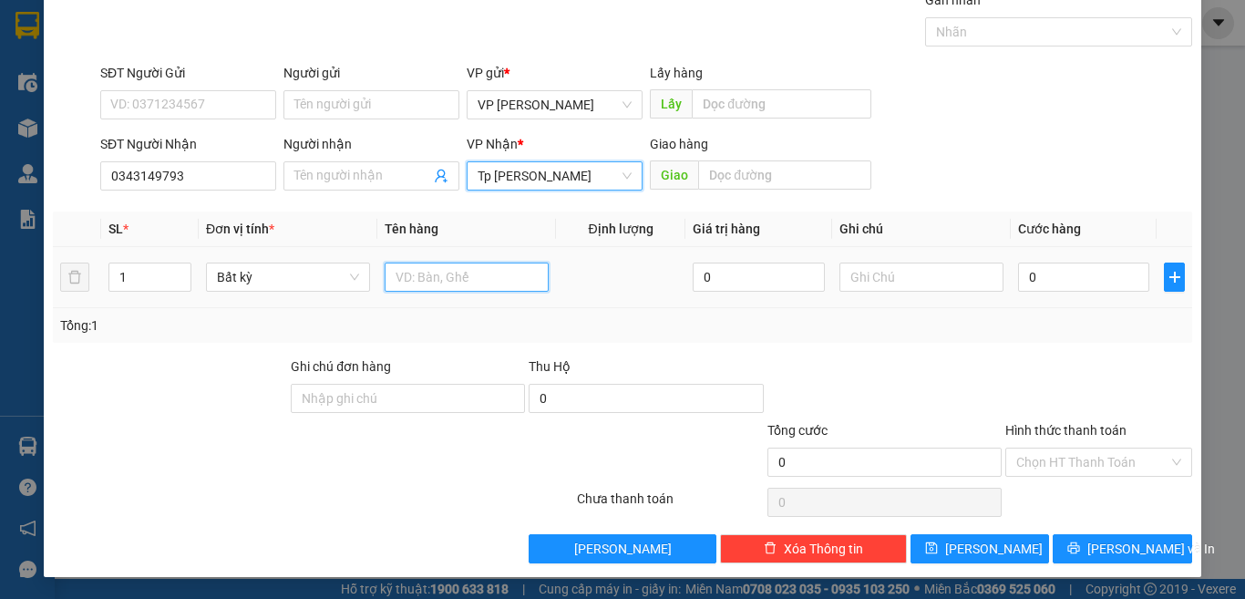
click at [427, 283] on input "text" at bounding box center [467, 276] width 164 height 29
paste input "áy"
paste input "ào"
type input "1 xe máy EX vào LHP"
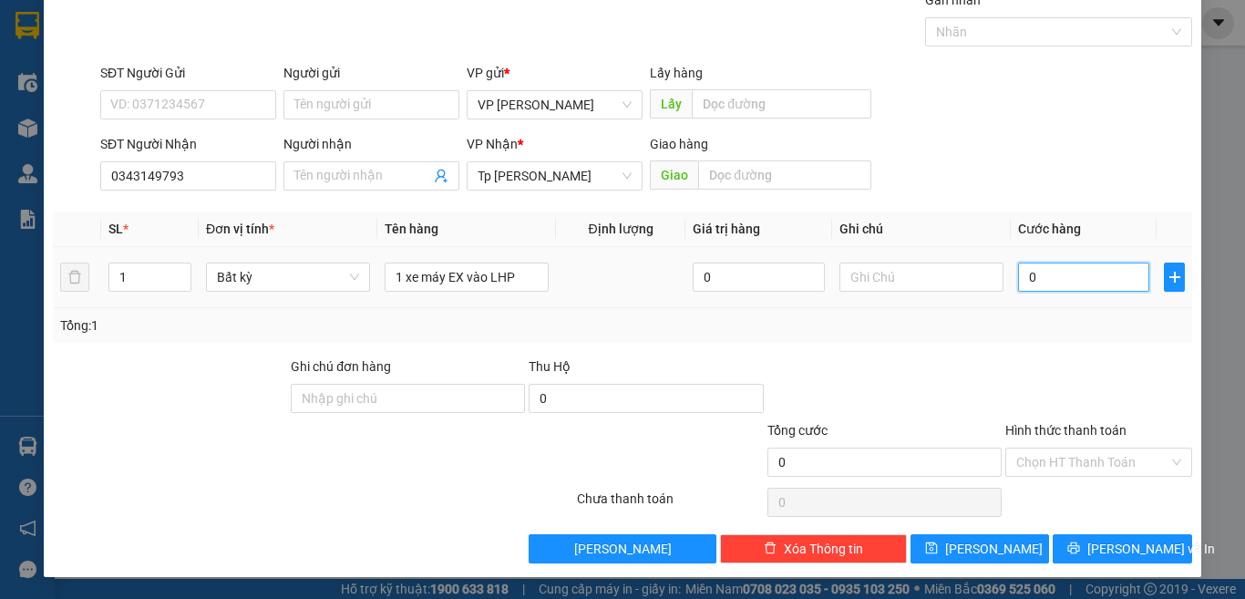
click at [1050, 280] on input "0" at bounding box center [1083, 276] width 131 height 29
type input "3"
type input "35"
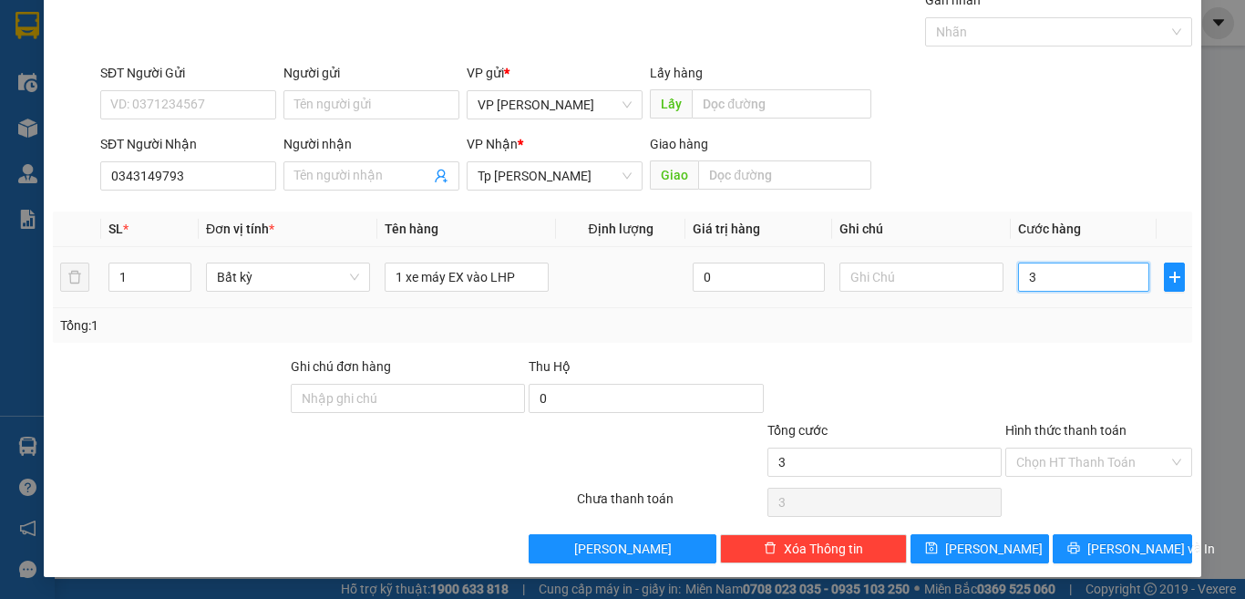
type input "35"
type input "350"
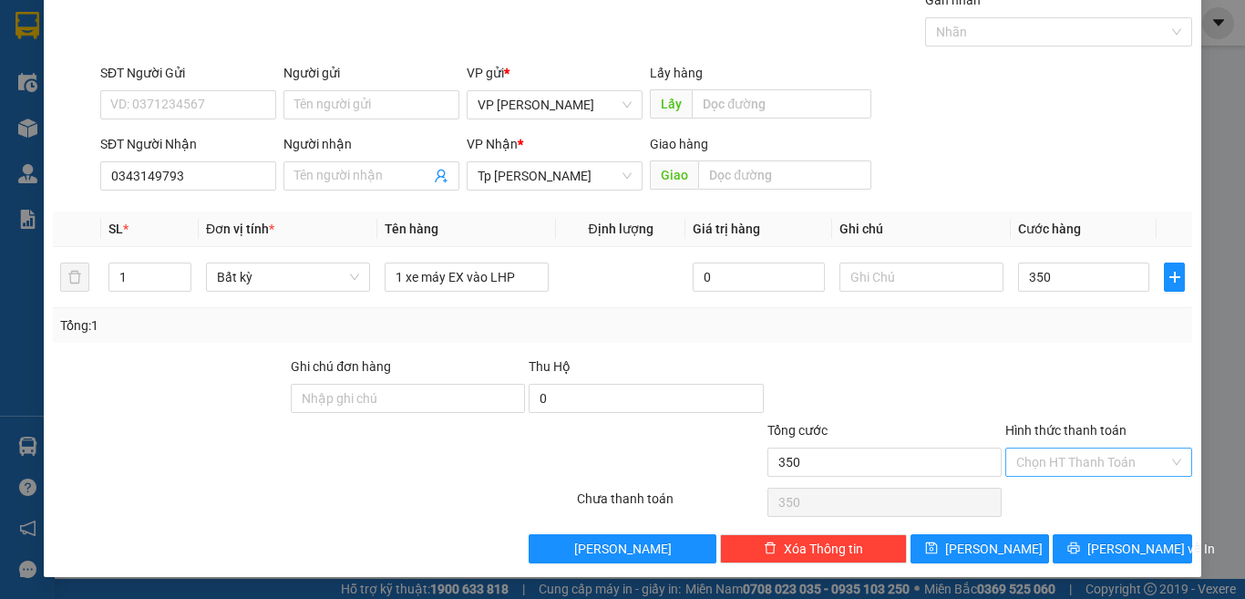
type input "350.000"
click at [1074, 456] on input "Hình thức thanh toán" at bounding box center [1092, 461] width 152 height 27
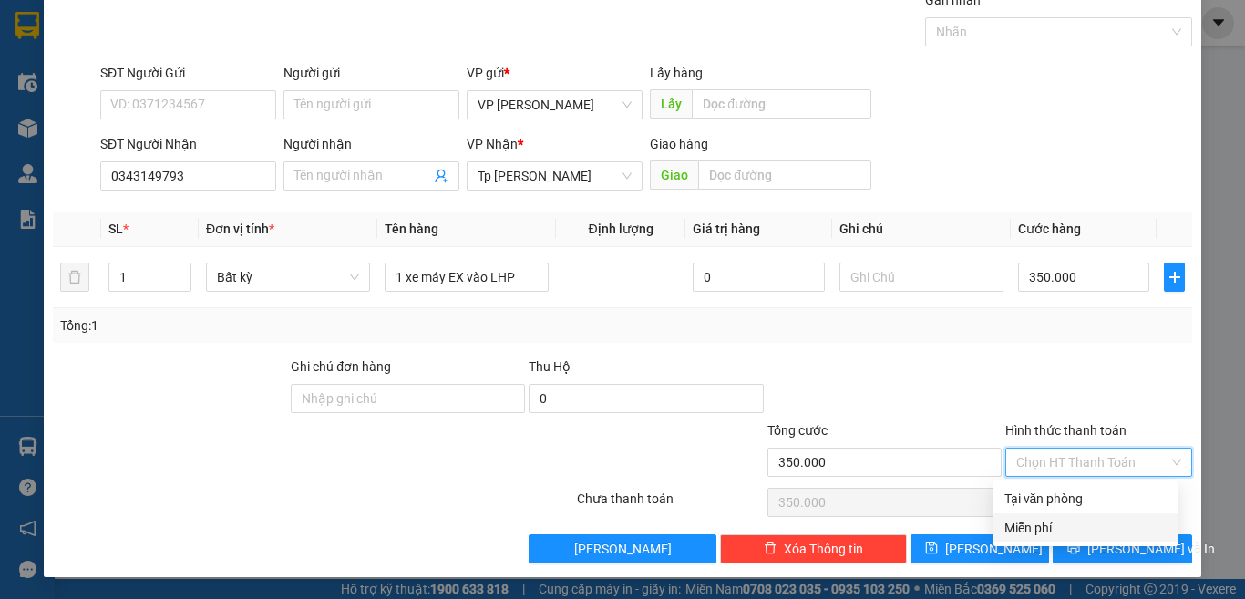
click at [1024, 522] on div "Miễn phí" at bounding box center [1085, 528] width 162 height 20
type input "0"
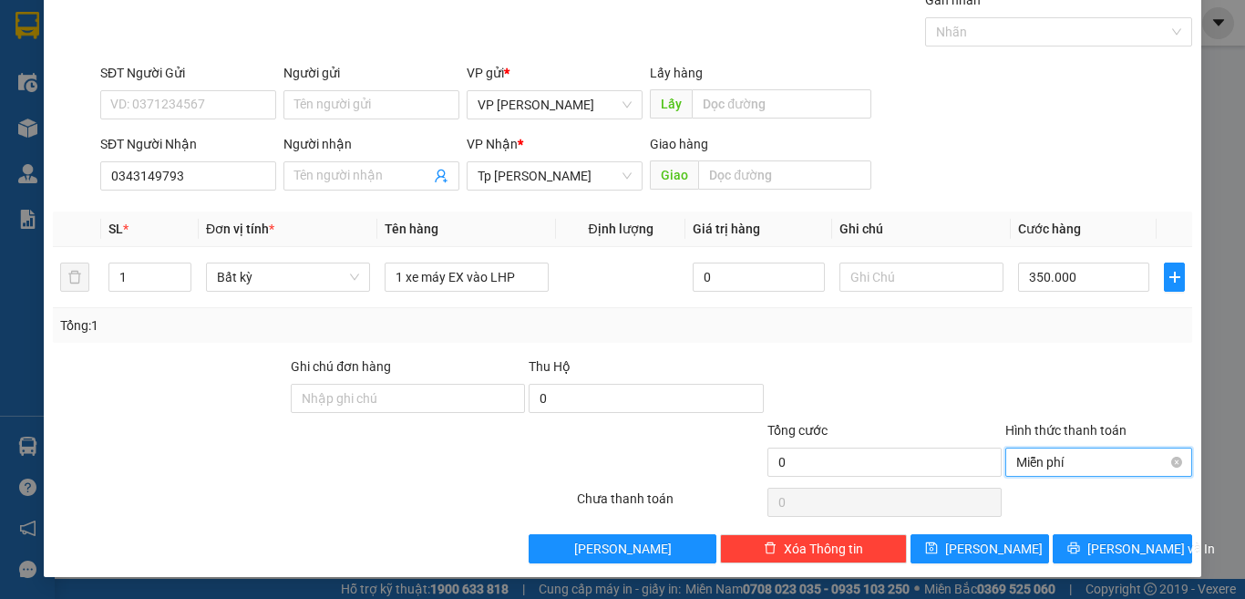
click at [1063, 459] on span "Miễn phí" at bounding box center [1098, 461] width 165 height 27
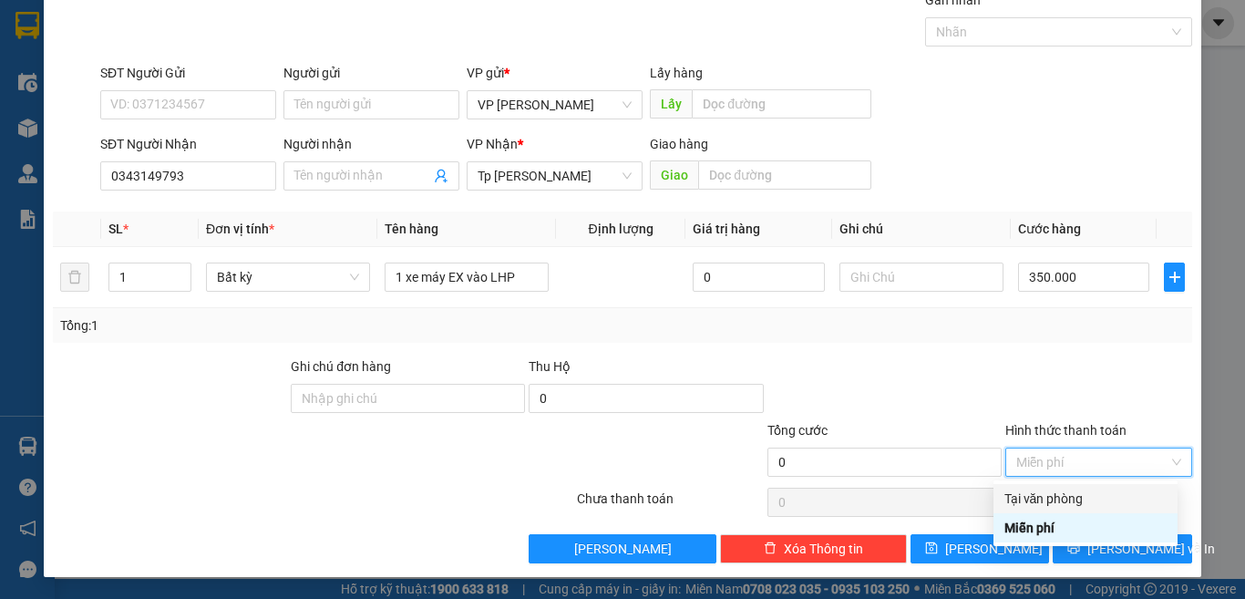
click at [1068, 493] on div "Tại văn phòng" at bounding box center [1085, 498] width 162 height 20
type input "350.000"
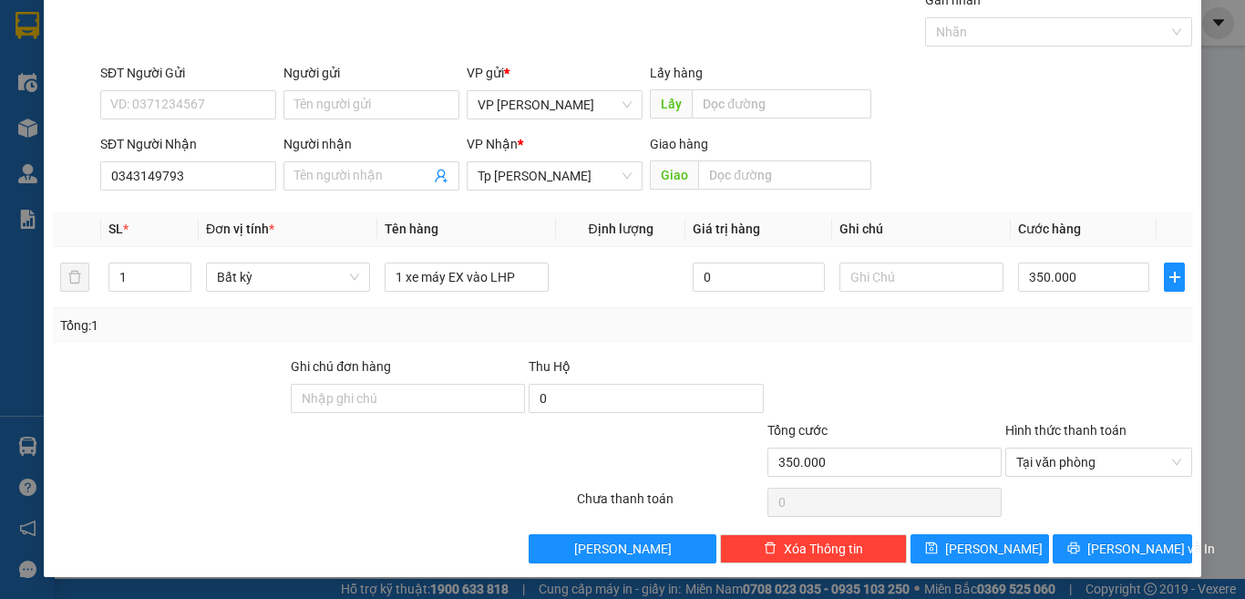
click at [1023, 354] on div "Transit Pickup Surcharge Ids Transit Deliver Surcharge Ids Transit Deliver Surc…" at bounding box center [622, 276] width 1139 height 573
click at [916, 272] on input "text" at bounding box center [921, 276] width 164 height 29
click at [974, 378] on div at bounding box center [885, 388] width 238 height 64
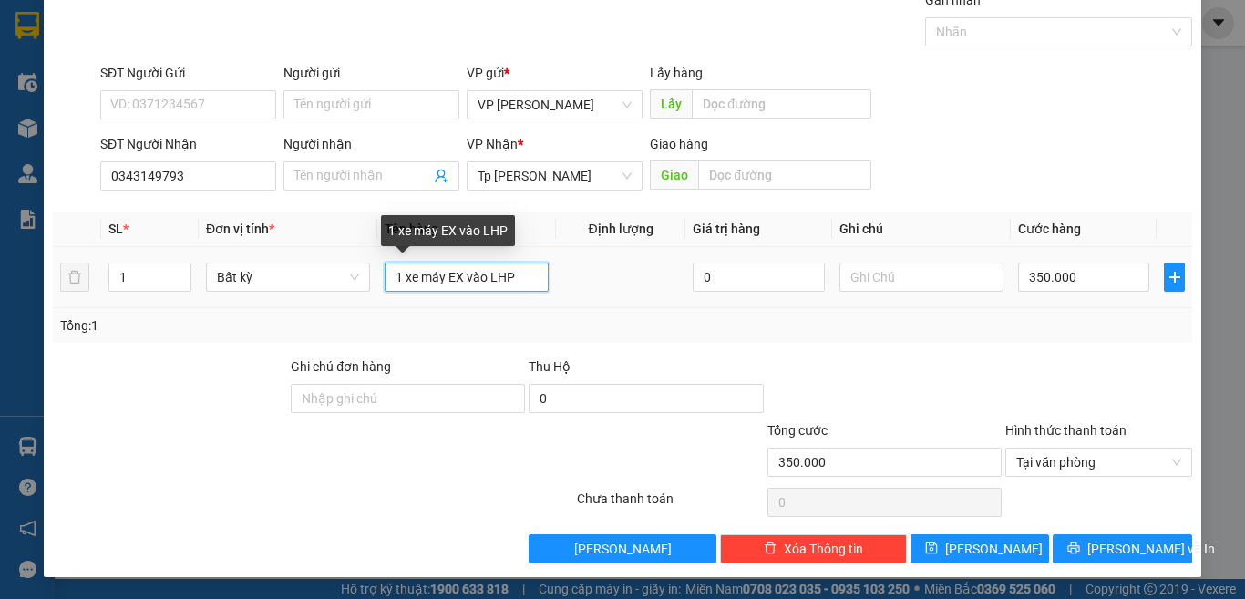
click at [515, 275] on input "1 xe máy EX vào LHP" at bounding box center [467, 276] width 164 height 29
click at [521, 279] on input "1 xe máy EX vào LHP" at bounding box center [467, 276] width 164 height 29
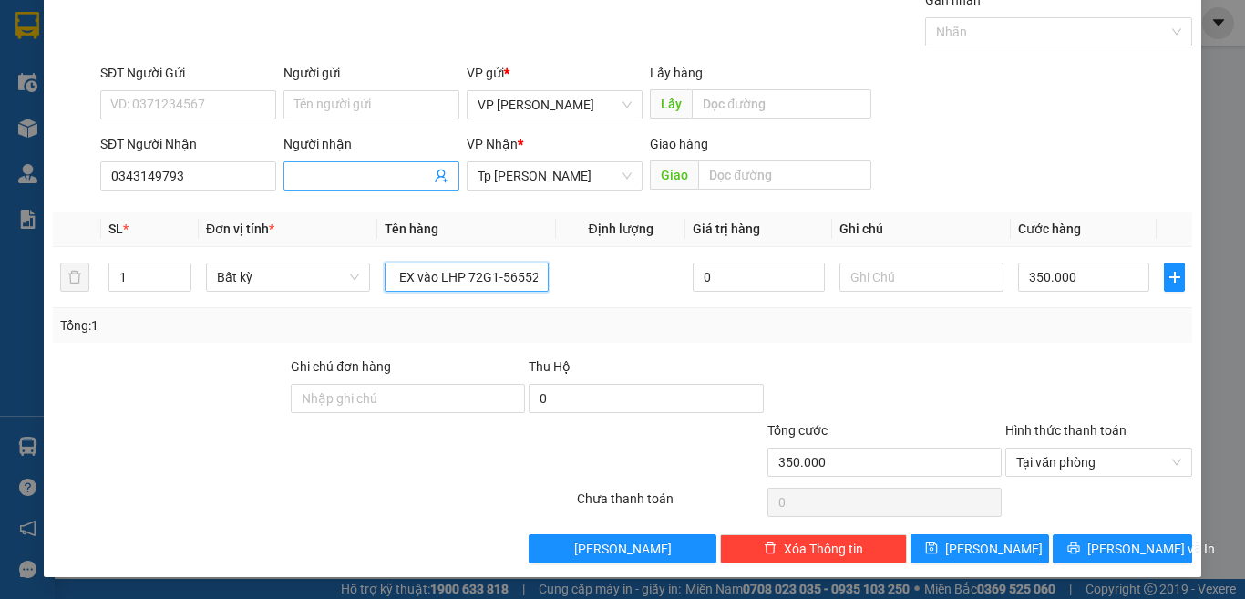
type input "1 xe máy EX vào LHP 72G1-56552"
click at [310, 173] on input "Người nhận" at bounding box center [362, 176] width 136 height 20
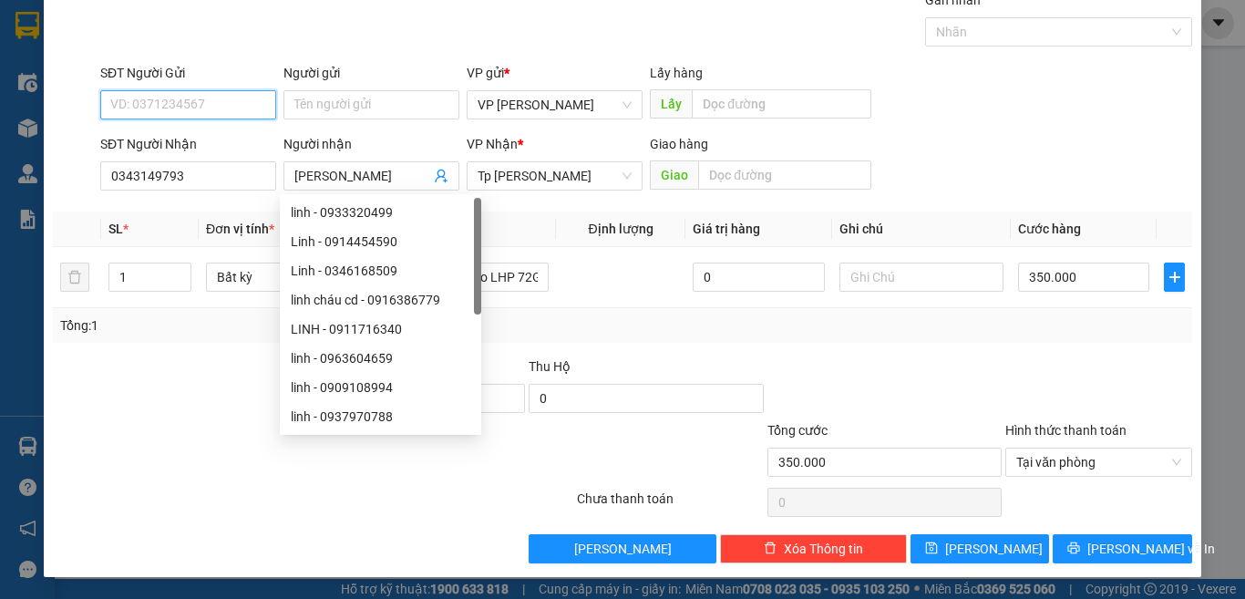
click at [230, 102] on input "SĐT Người Gửi" at bounding box center [188, 104] width 176 height 29
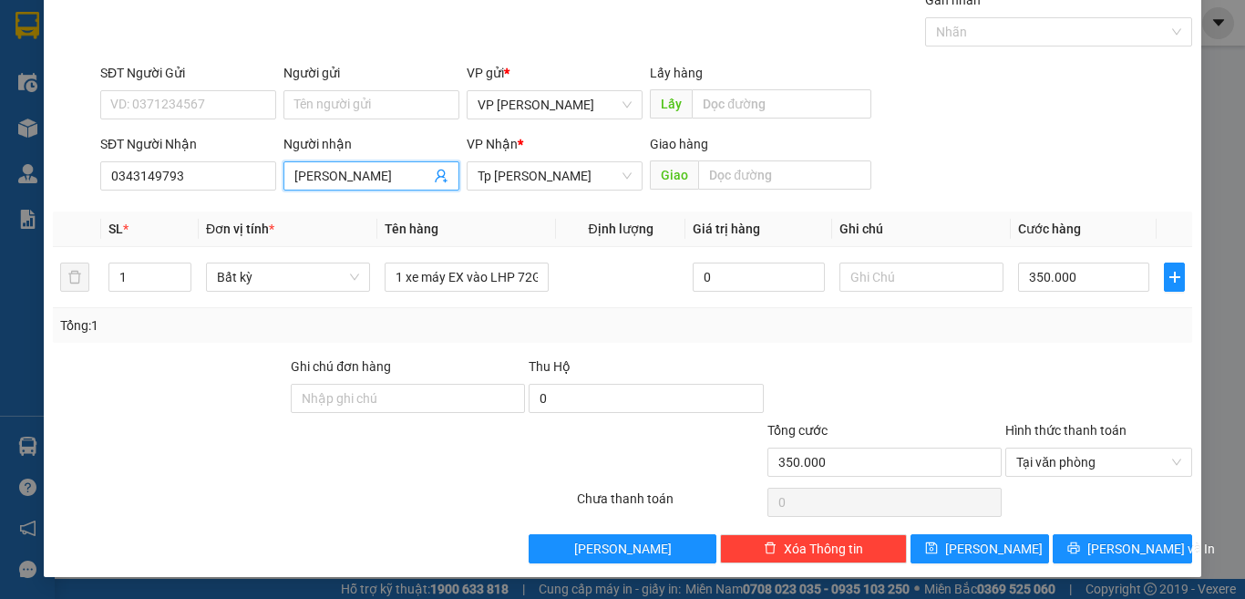
click at [336, 171] on input "[PERSON_NAME]" at bounding box center [362, 176] width 136 height 20
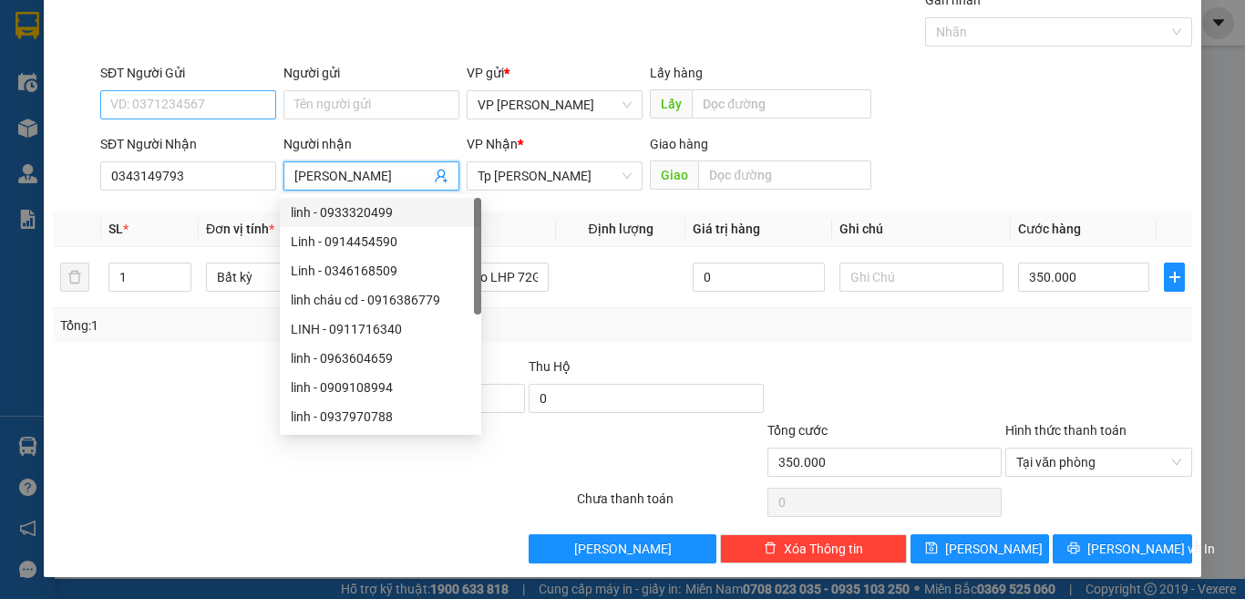
type input "[PERSON_NAME]"
click at [175, 103] on input "SĐT Người Gửi" at bounding box center [188, 104] width 176 height 29
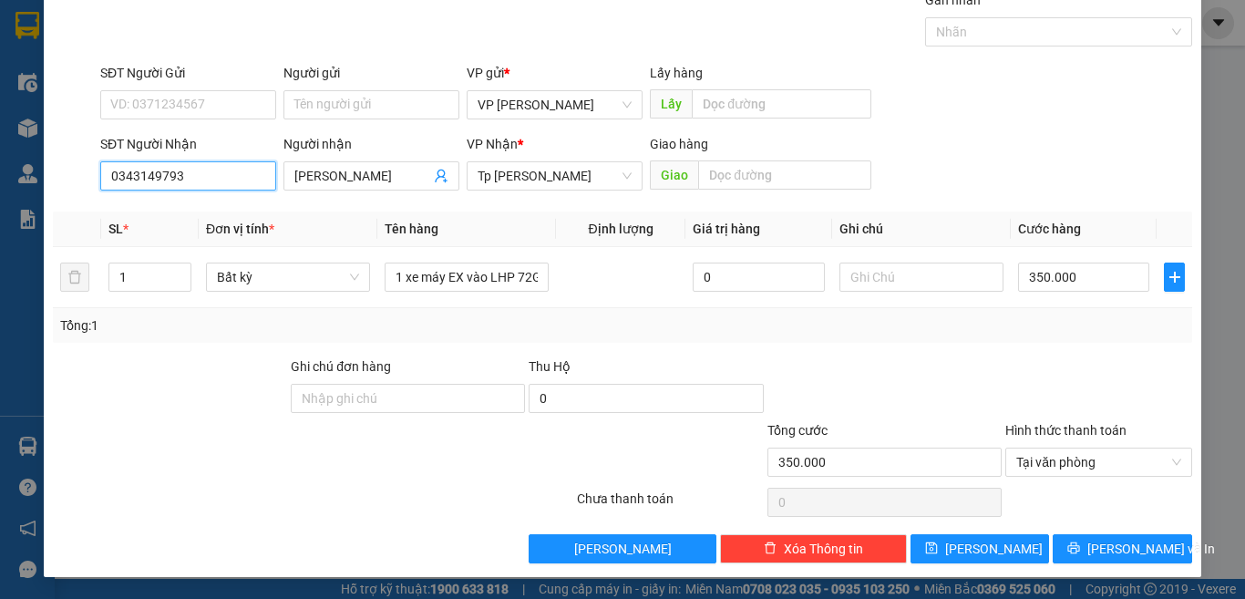
drag, startPoint x: 205, startPoint y: 174, endPoint x: 8, endPoint y: 159, distance: 197.4
click at [8, 159] on div "TẠO ĐƠN HÀNG Yêu cầu xuất hóa đơn điện tử Transit Pickup Surcharge Ids Transit …" at bounding box center [622, 299] width 1245 height 599
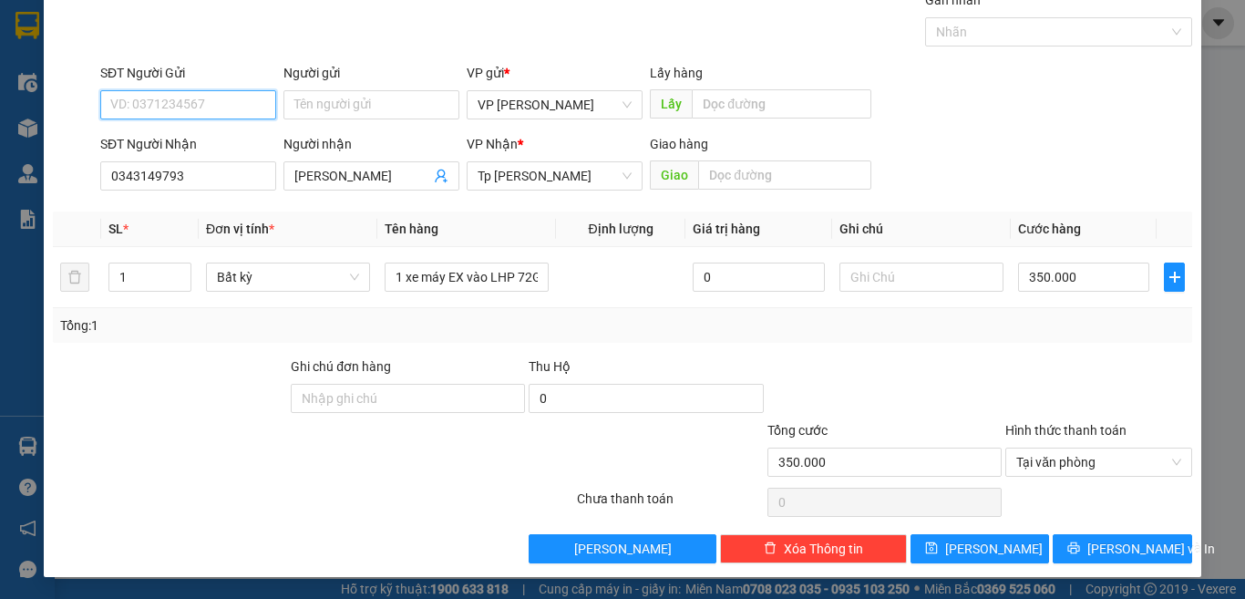
paste input "0343149793"
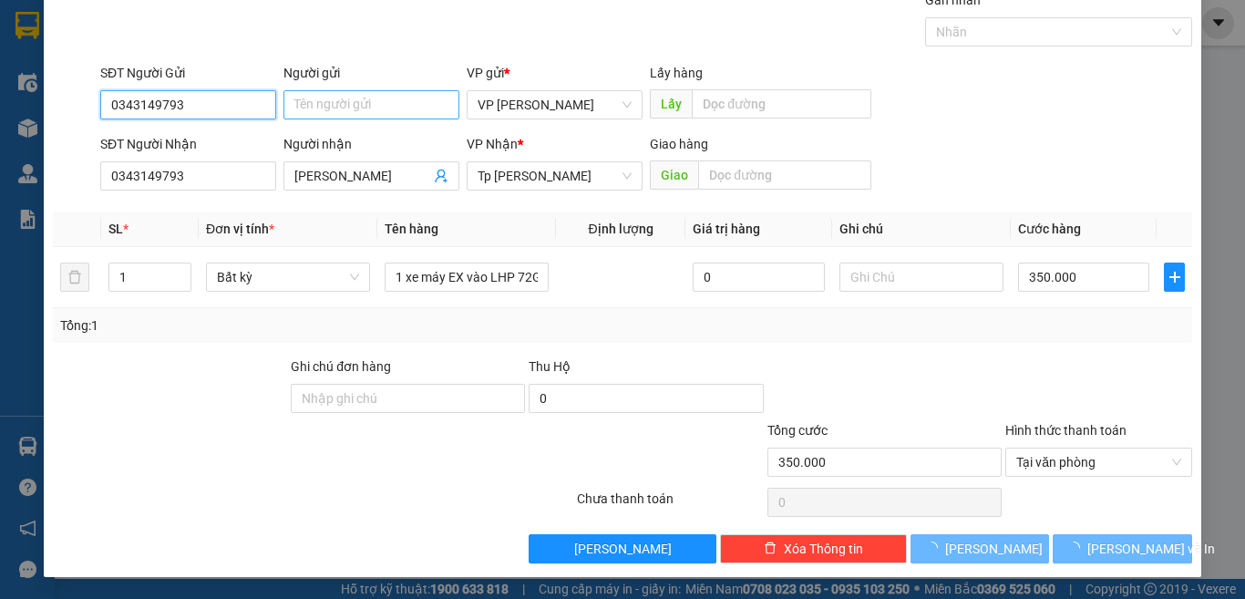
type input "0343149793"
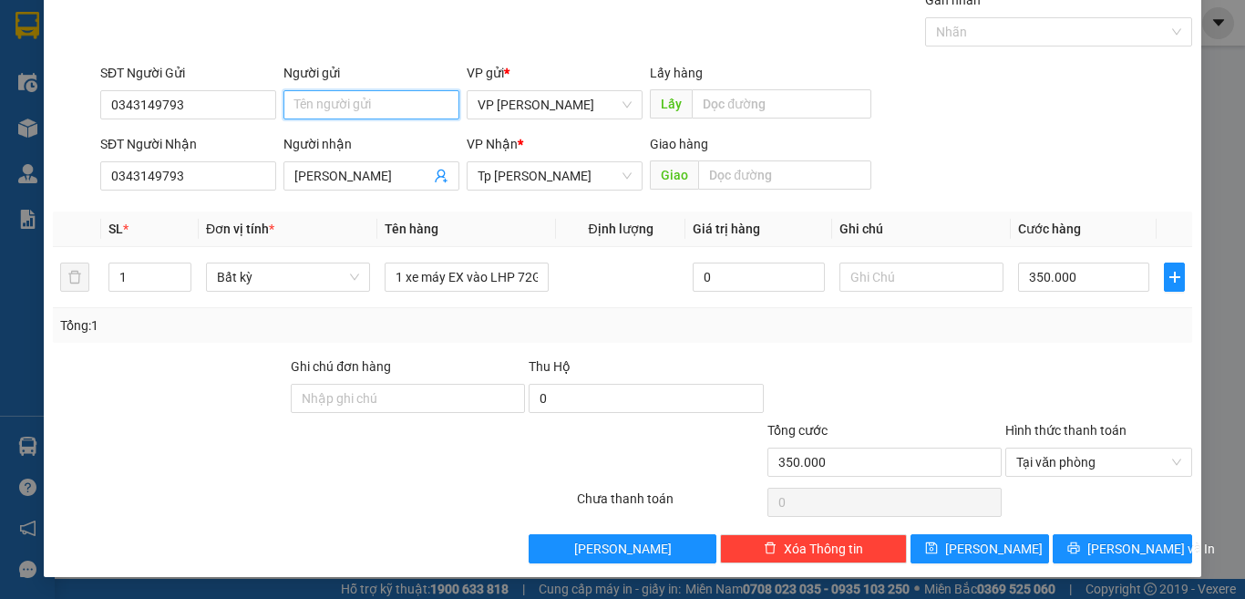
click at [352, 100] on input "Người gửi" at bounding box center [371, 104] width 176 height 29
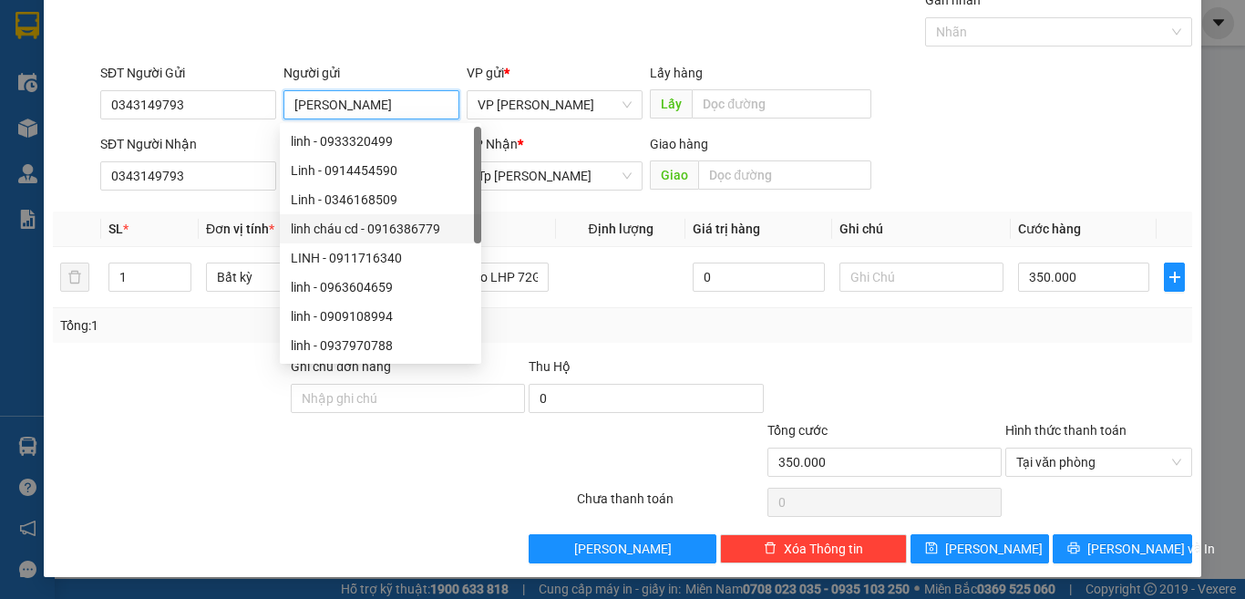
type input "[PERSON_NAME]"
click at [853, 376] on div at bounding box center [885, 388] width 238 height 64
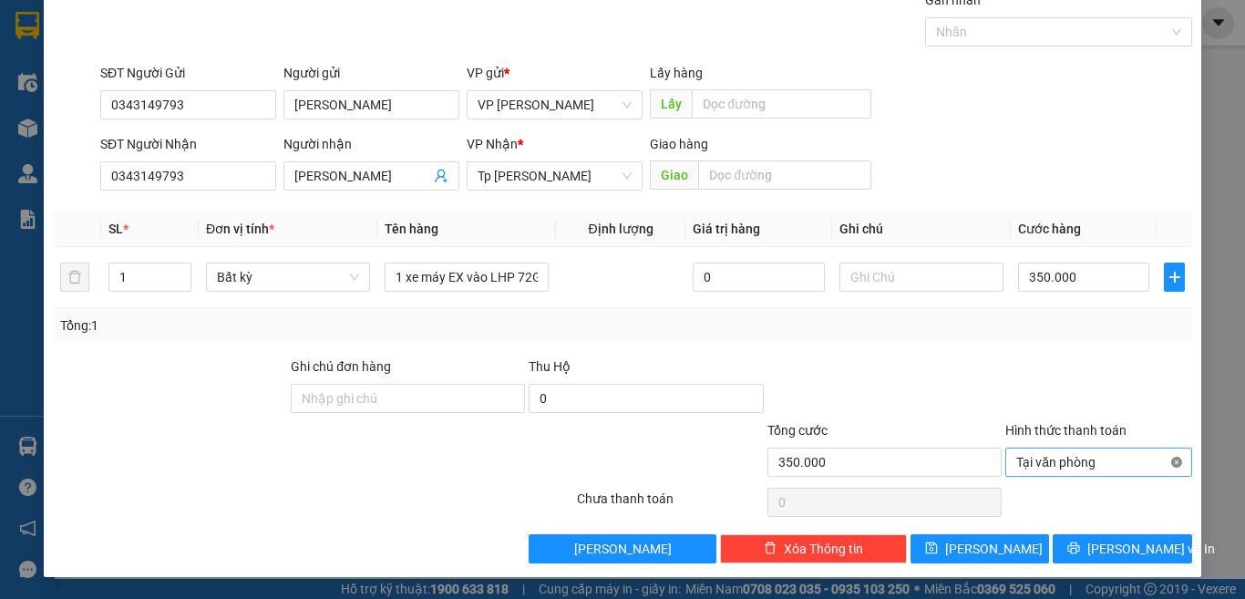
type input "350.000"
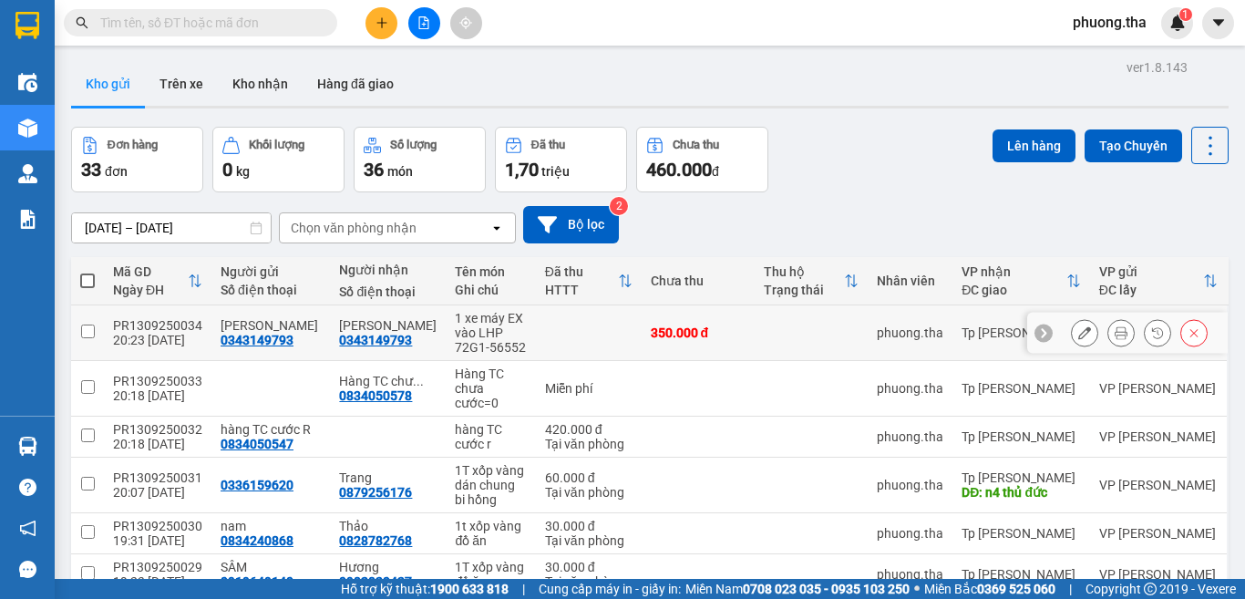
click at [1115, 333] on icon at bounding box center [1121, 332] width 13 height 13
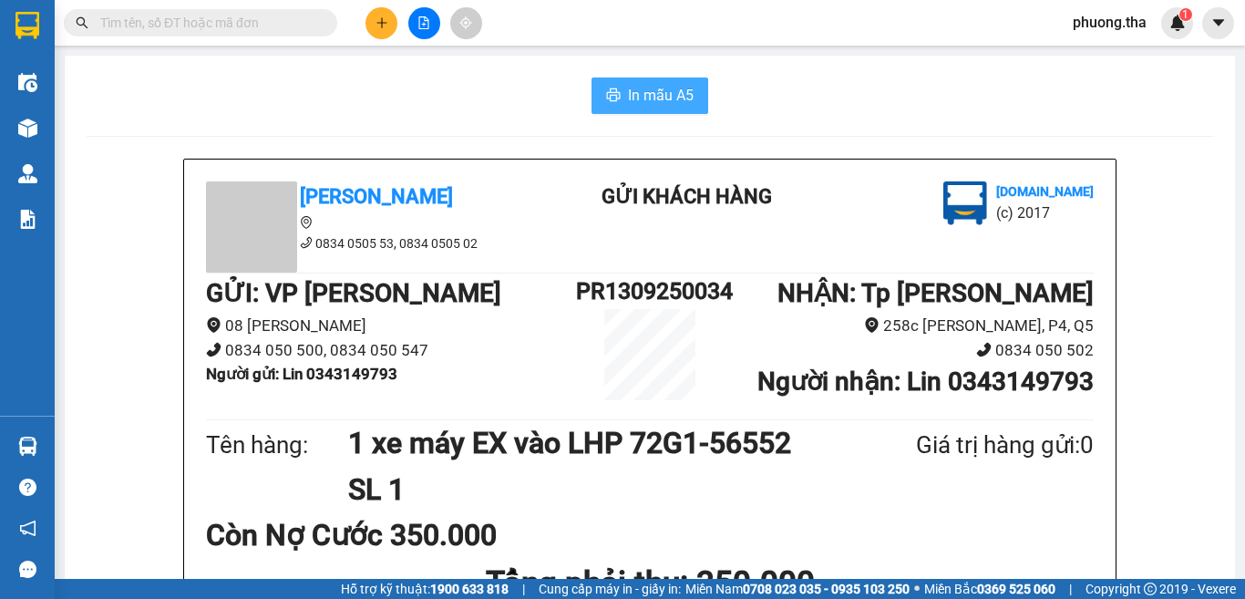
click at [665, 95] on span "In mẫu A5" at bounding box center [661, 95] width 66 height 23
click at [628, 98] on span "In mẫu A5" at bounding box center [661, 95] width 66 height 23
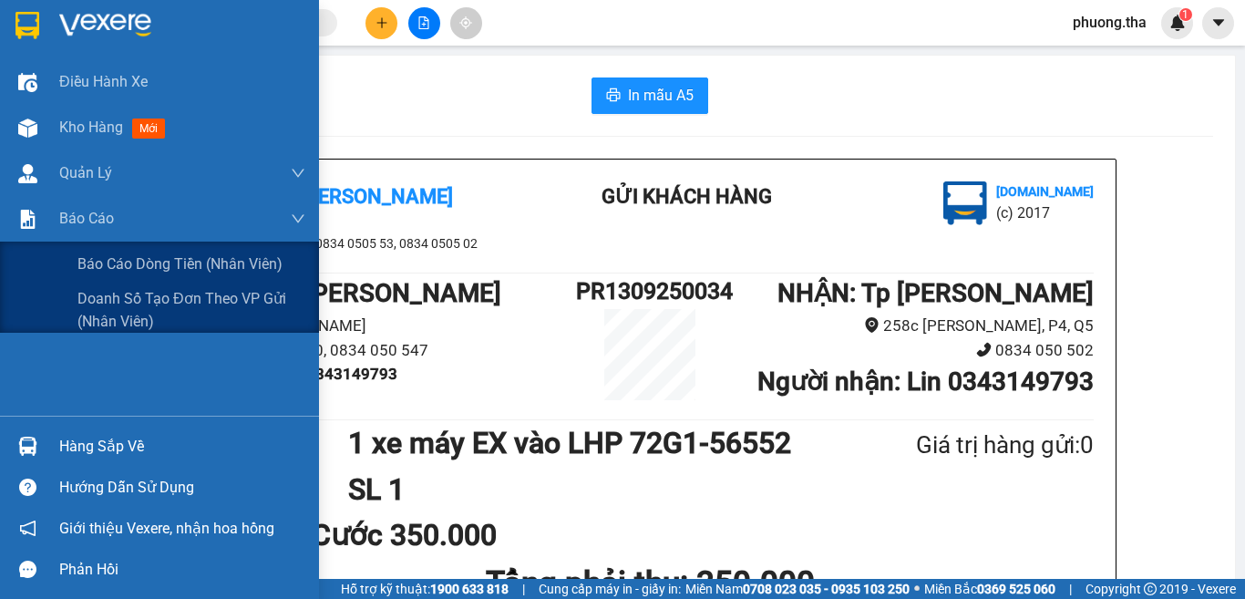
drag, startPoint x: 93, startPoint y: 318, endPoint x: 100, endPoint y: 7, distance: 310.9
click at [93, 318] on span "Doanh số tạo đơn theo VP gửi (nhân viên)" at bounding box center [191, 310] width 228 height 46
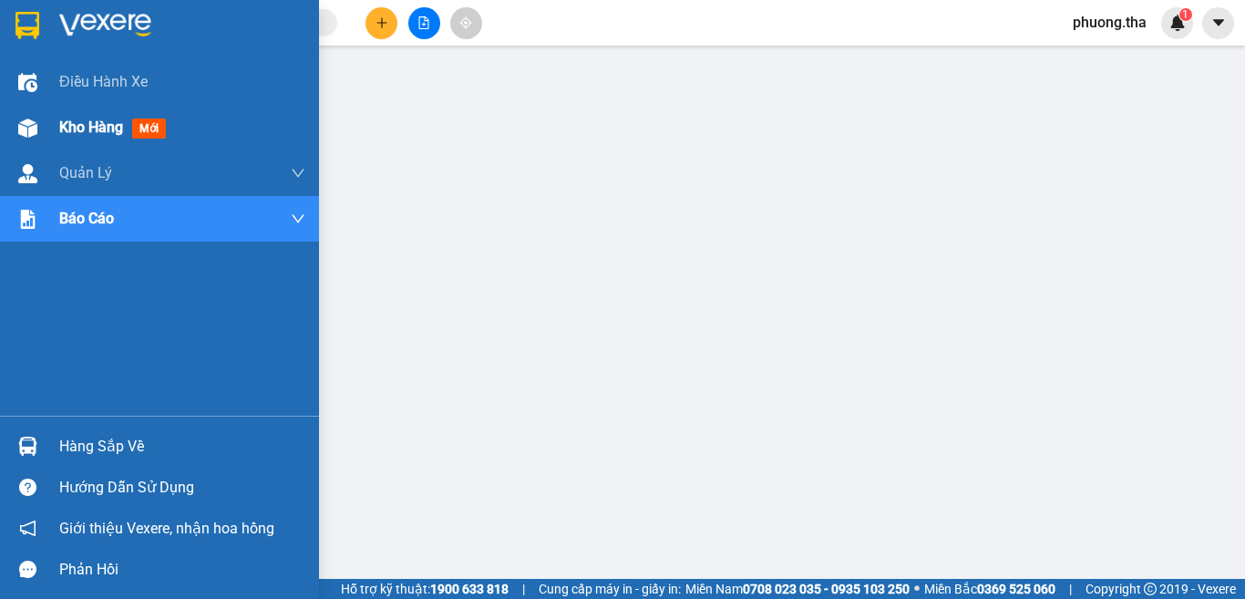
click at [59, 129] on span "Kho hàng" at bounding box center [91, 126] width 64 height 17
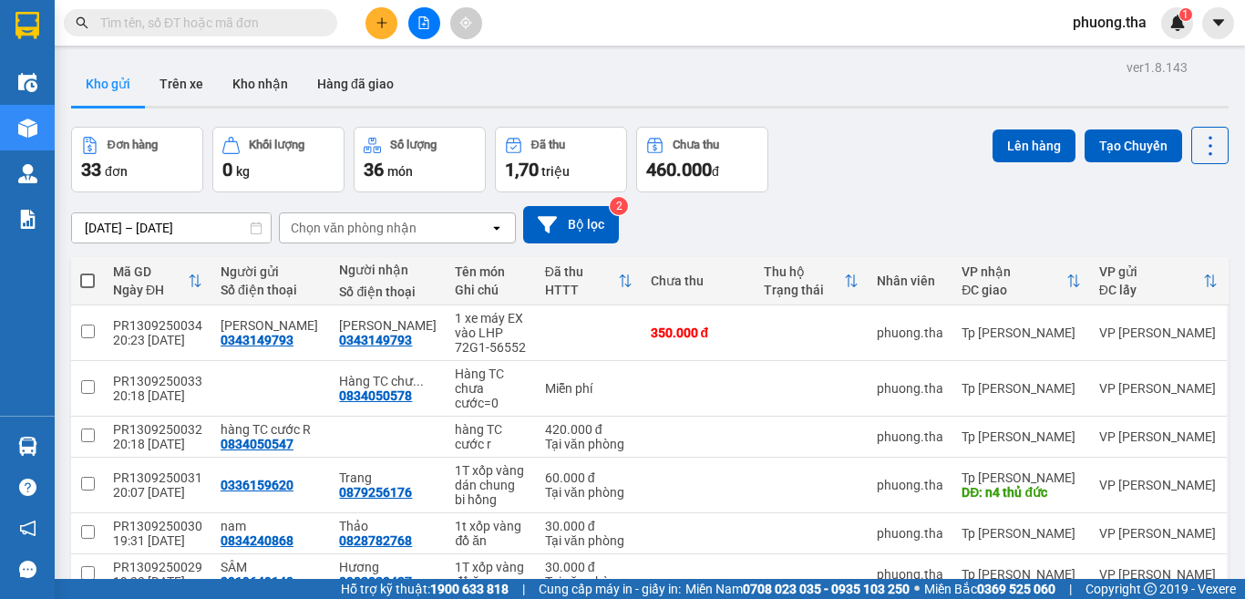
scroll to position [241, 0]
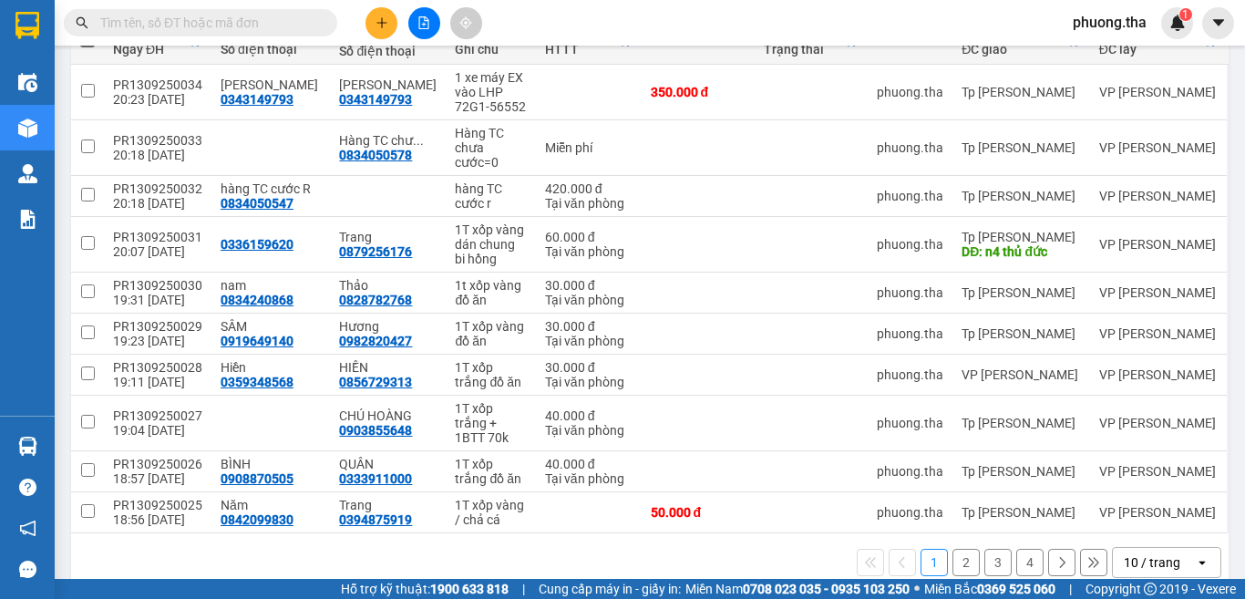
click at [1113, 548] on div "10 / trang" at bounding box center [1154, 562] width 82 height 29
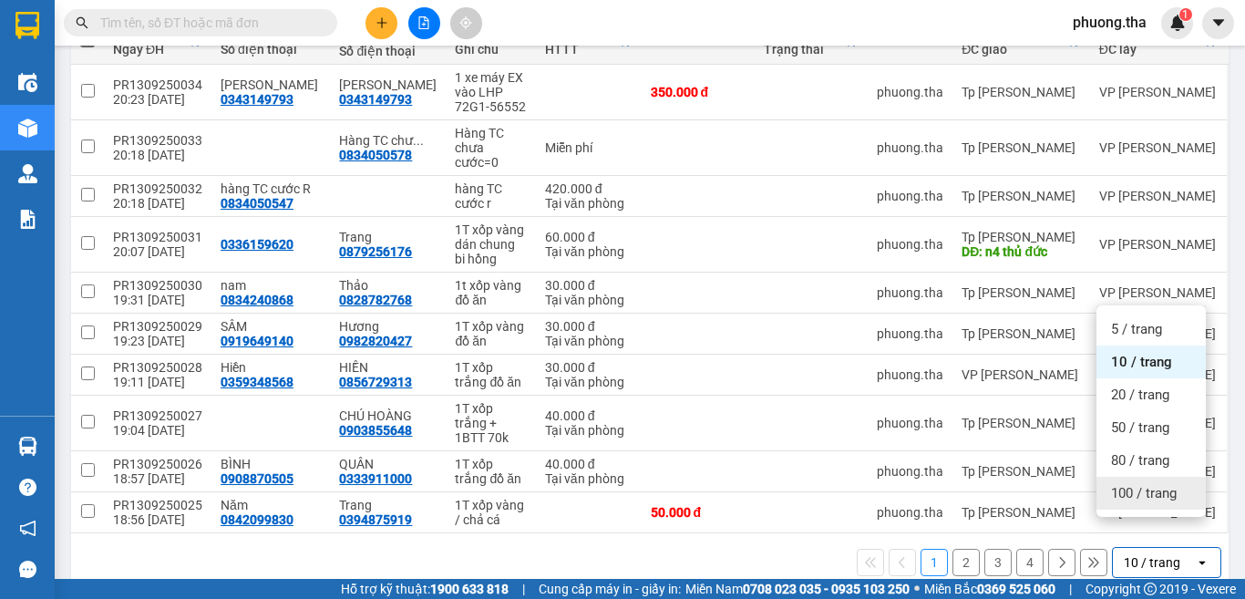
click at [1126, 493] on span "100 / trang" at bounding box center [1144, 493] width 66 height 18
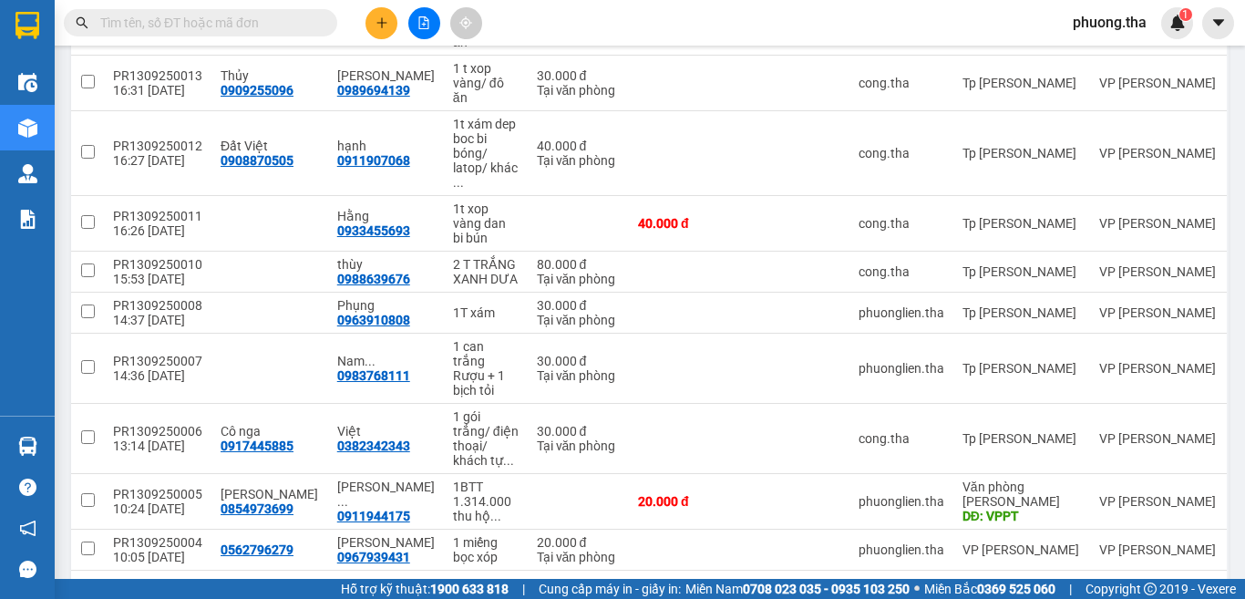
scroll to position [0, 0]
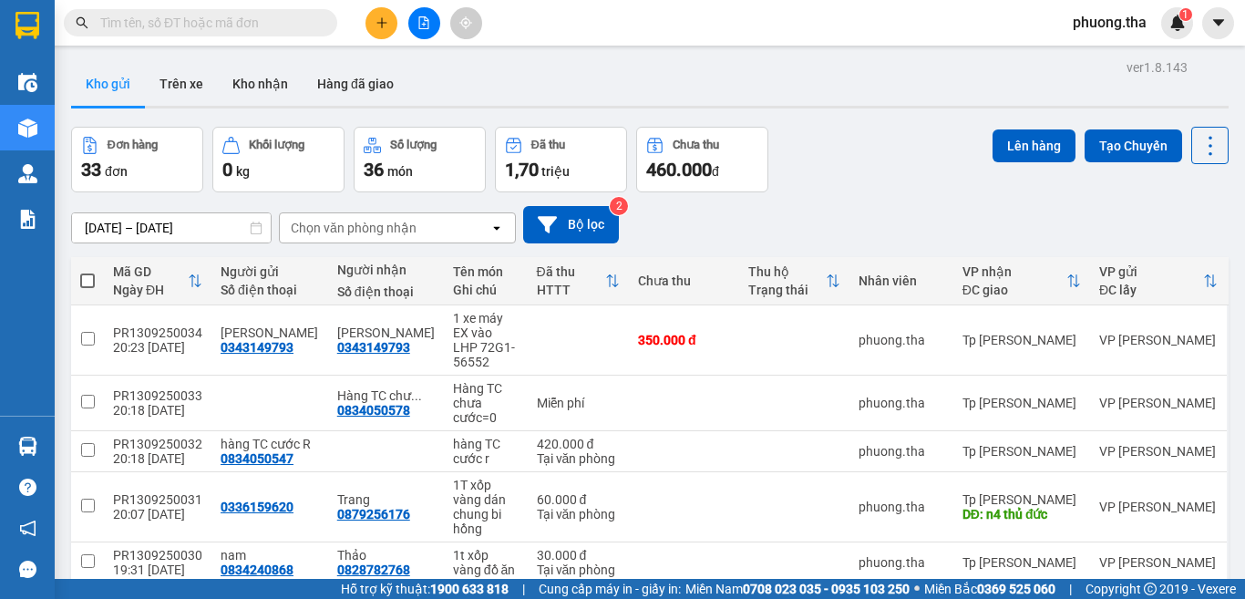
click at [85, 281] on span at bounding box center [87, 280] width 15 height 15
click at [87, 272] on input "checkbox" at bounding box center [87, 272] width 0 height 0
checkbox input "true"
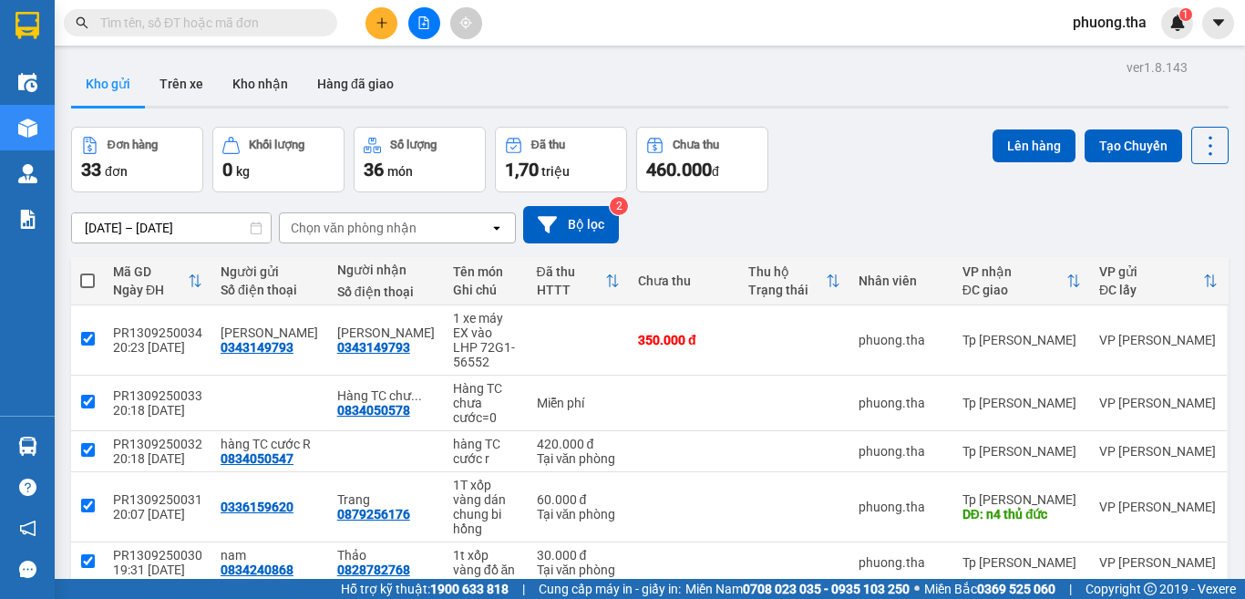
checkbox input "true"
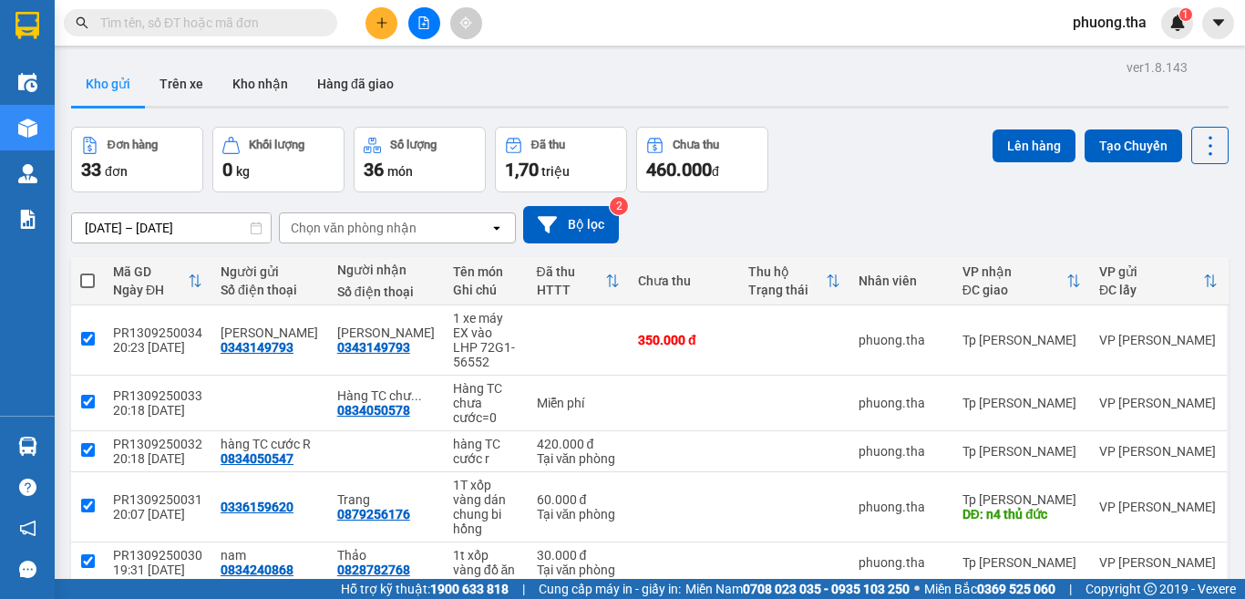
checkbox input "true"
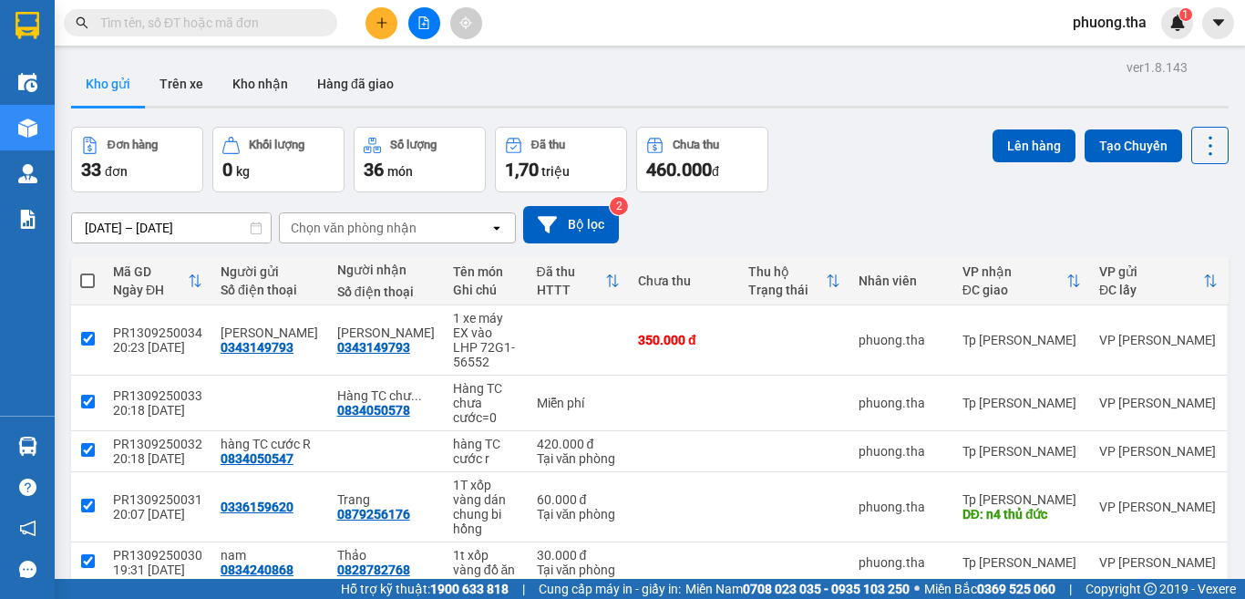
checkbox input "true"
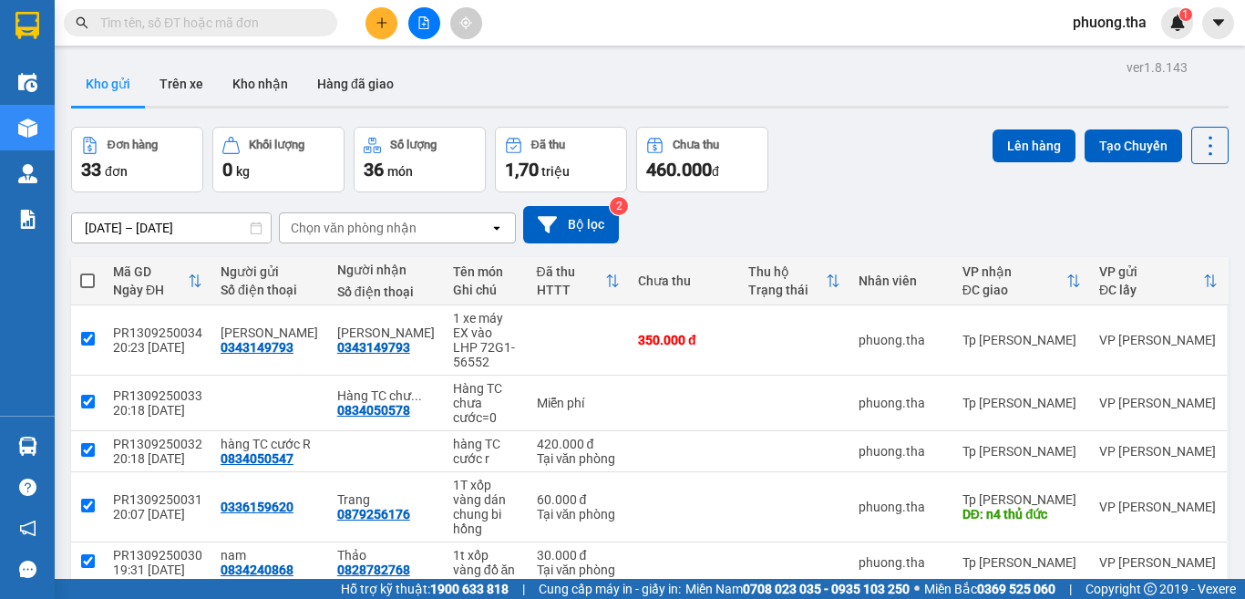
checkbox input "true"
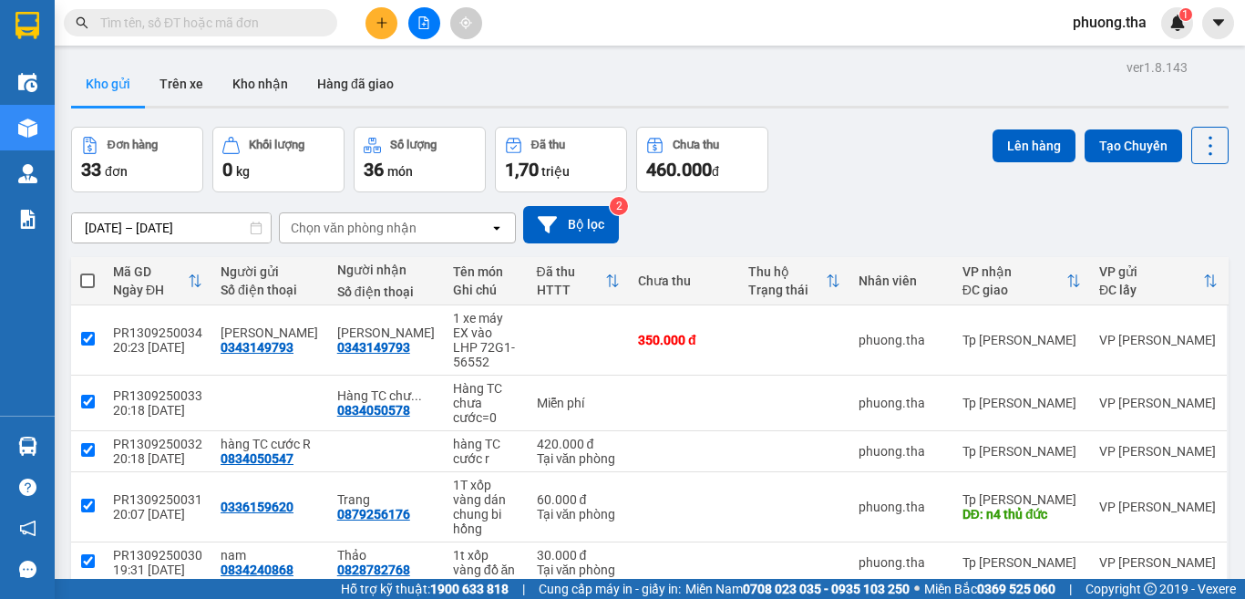
checkbox input "true"
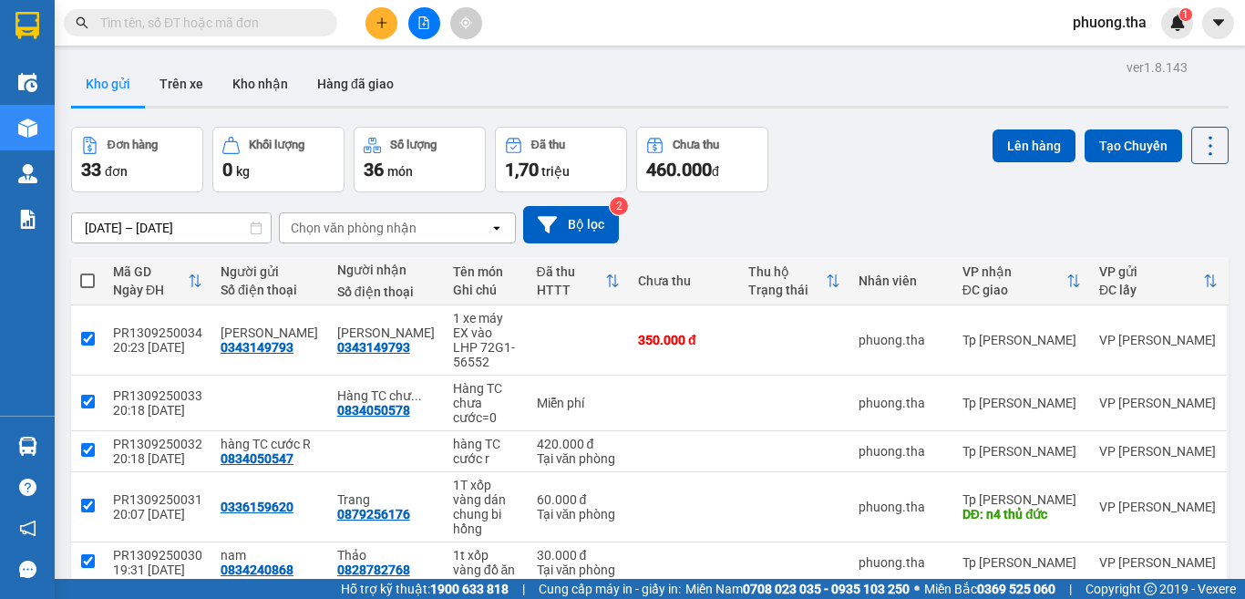
checkbox input "true"
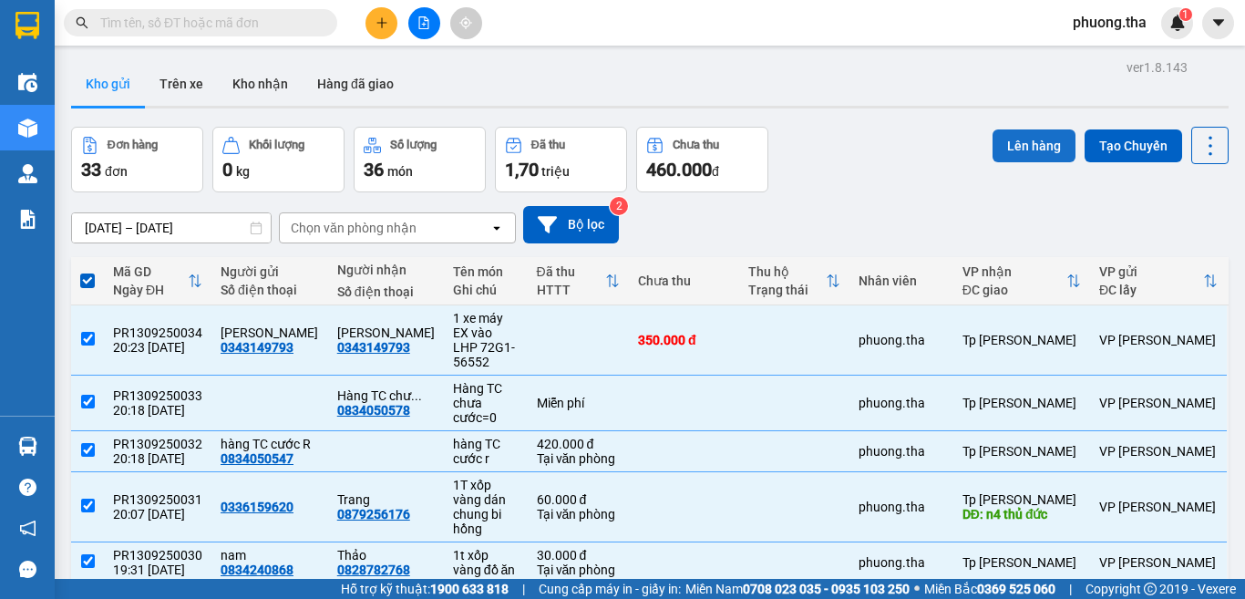
click at [1008, 148] on button "Lên hàng" at bounding box center [1033, 145] width 83 height 33
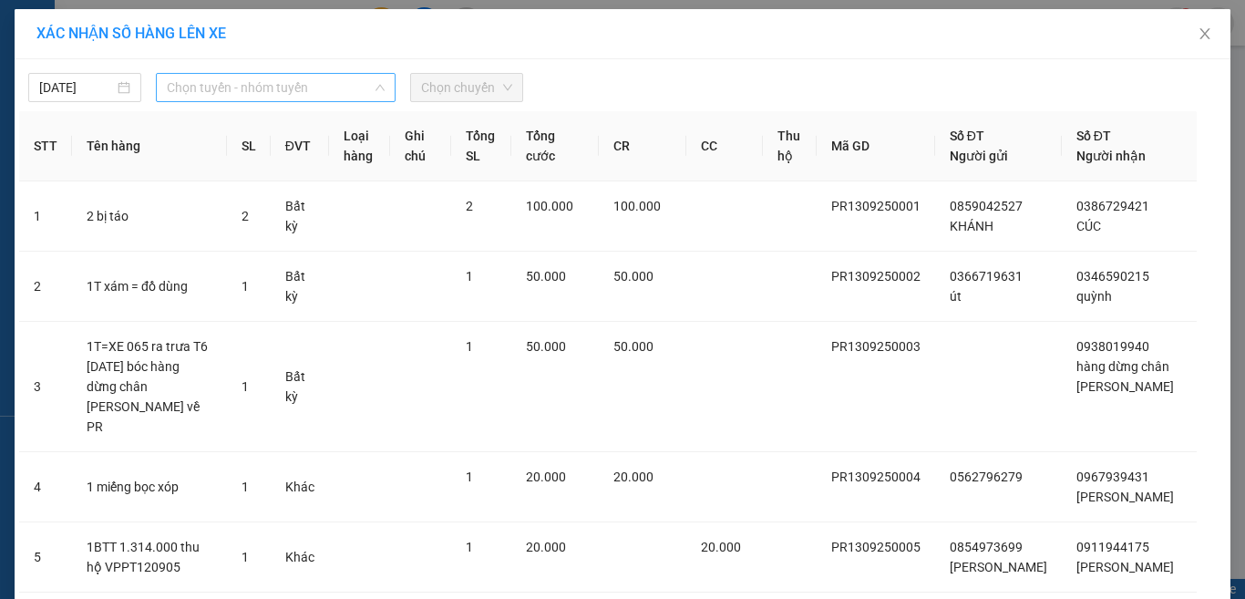
click at [231, 81] on span "Chọn tuyến - nhóm tuyến" at bounding box center [276, 87] width 218 height 27
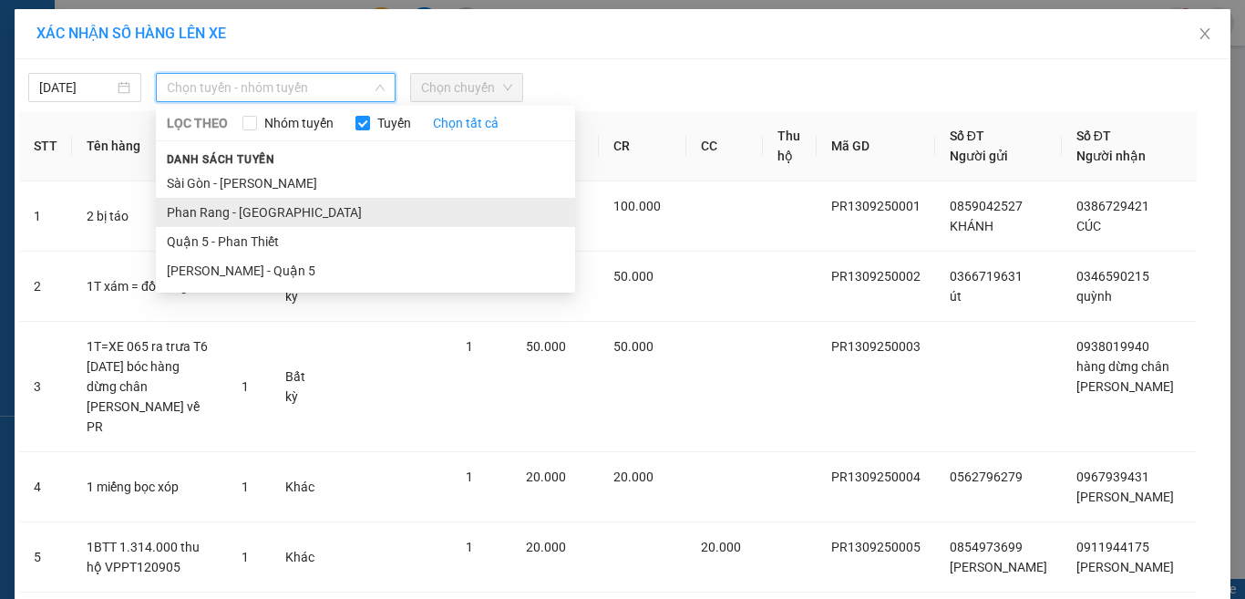
click at [235, 206] on li "Phan Rang - [GEOGRAPHIC_DATA]" at bounding box center [365, 212] width 419 height 29
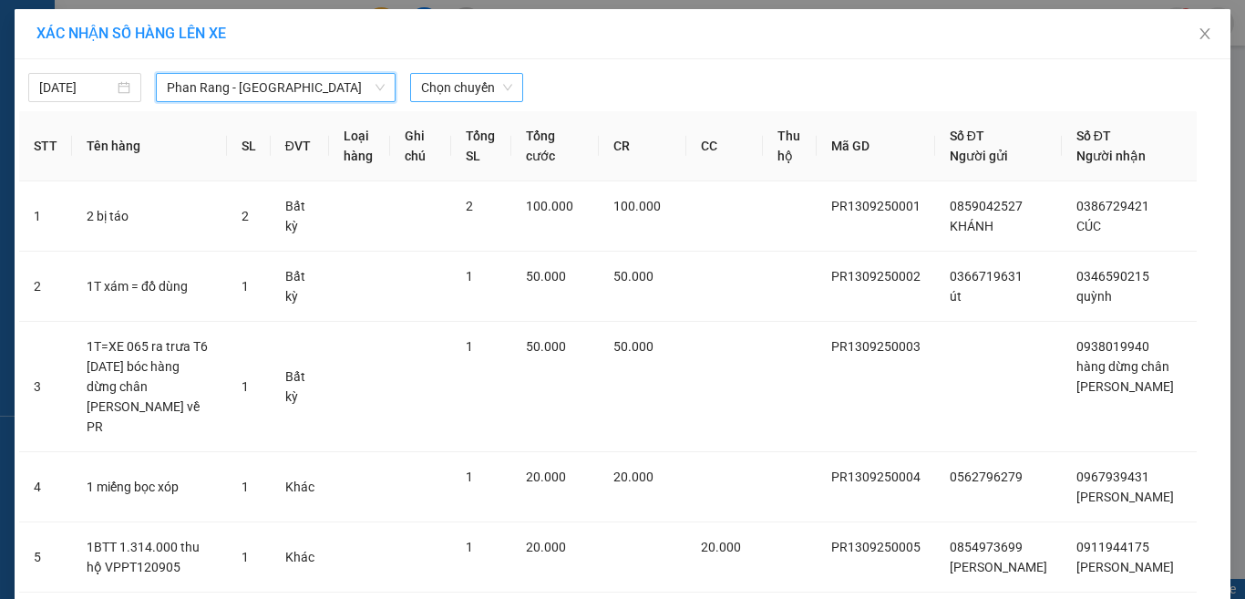
click at [437, 78] on span "Chọn chuyến" at bounding box center [466, 87] width 91 height 27
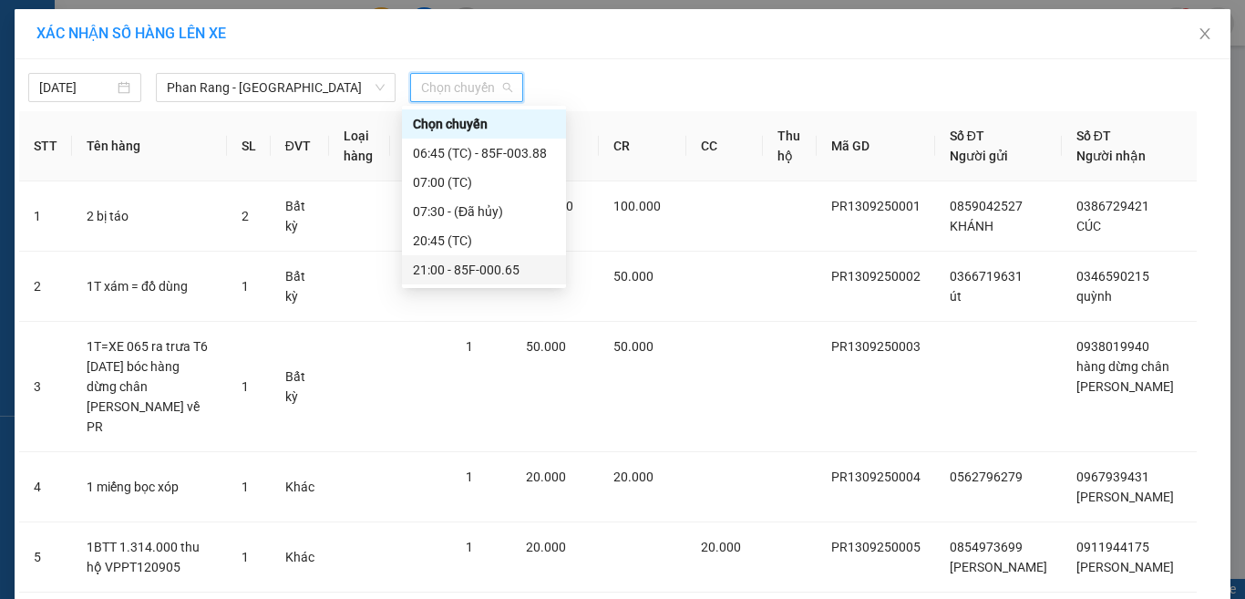
click at [459, 265] on div "21:00 - 85F-000.65" at bounding box center [484, 270] width 142 height 20
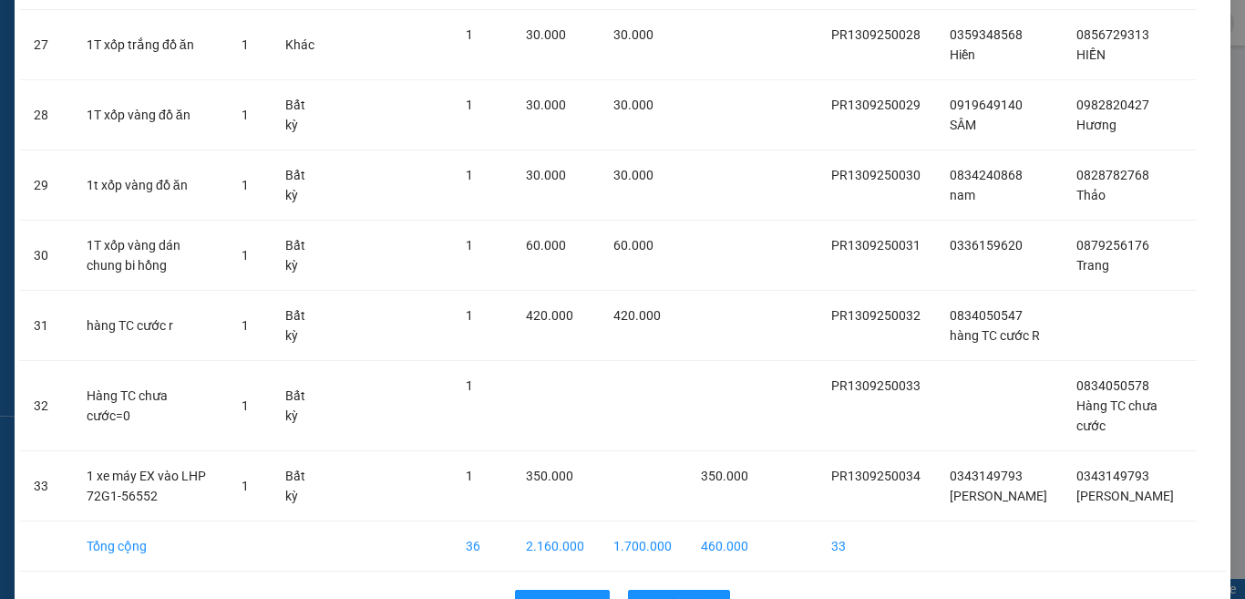
scroll to position [2163, 0]
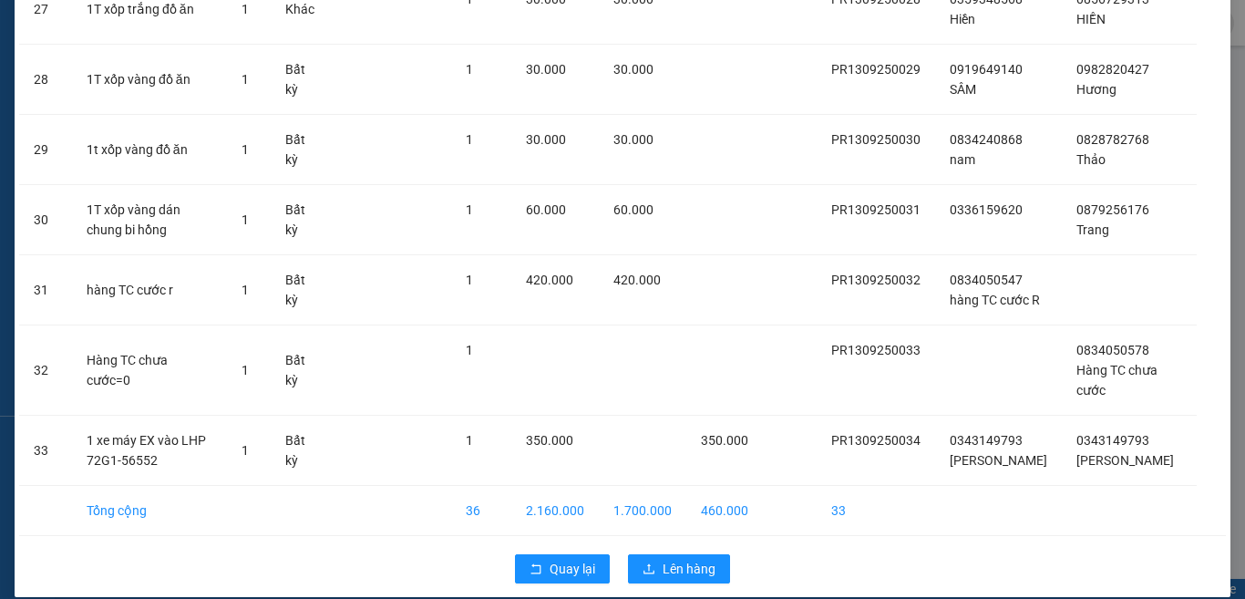
click at [656, 545] on div "Quay lại Lên hàng" at bounding box center [622, 568] width 1207 height 47
click at [643, 562] on icon "upload" at bounding box center [649, 568] width 13 height 13
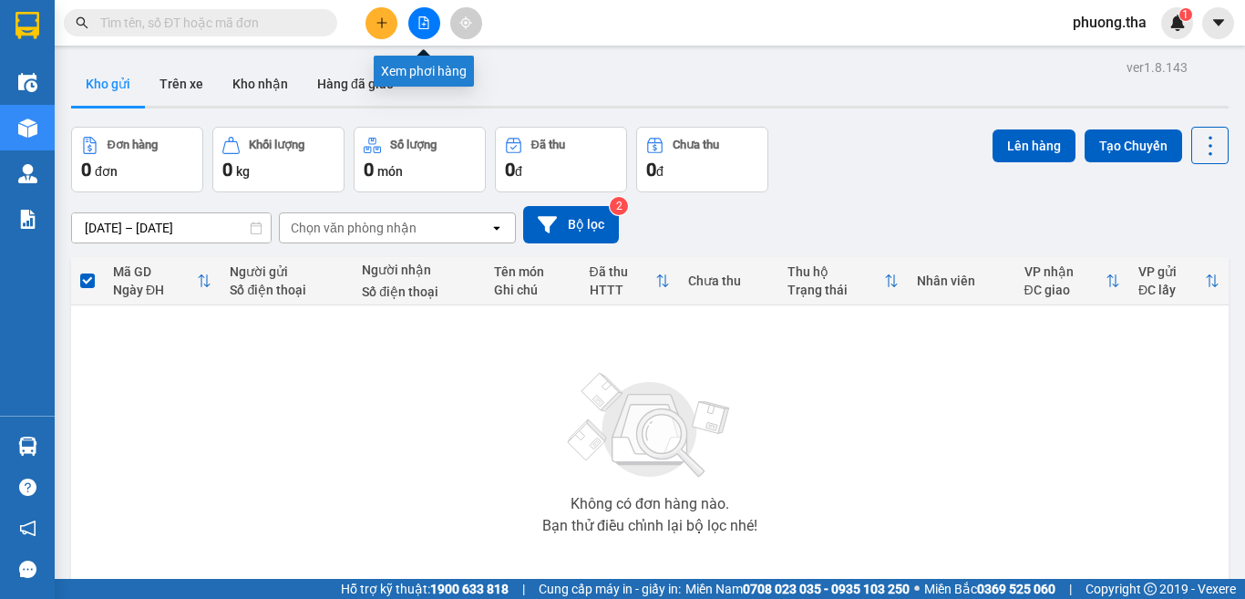
click at [416, 30] on button at bounding box center [424, 23] width 32 height 32
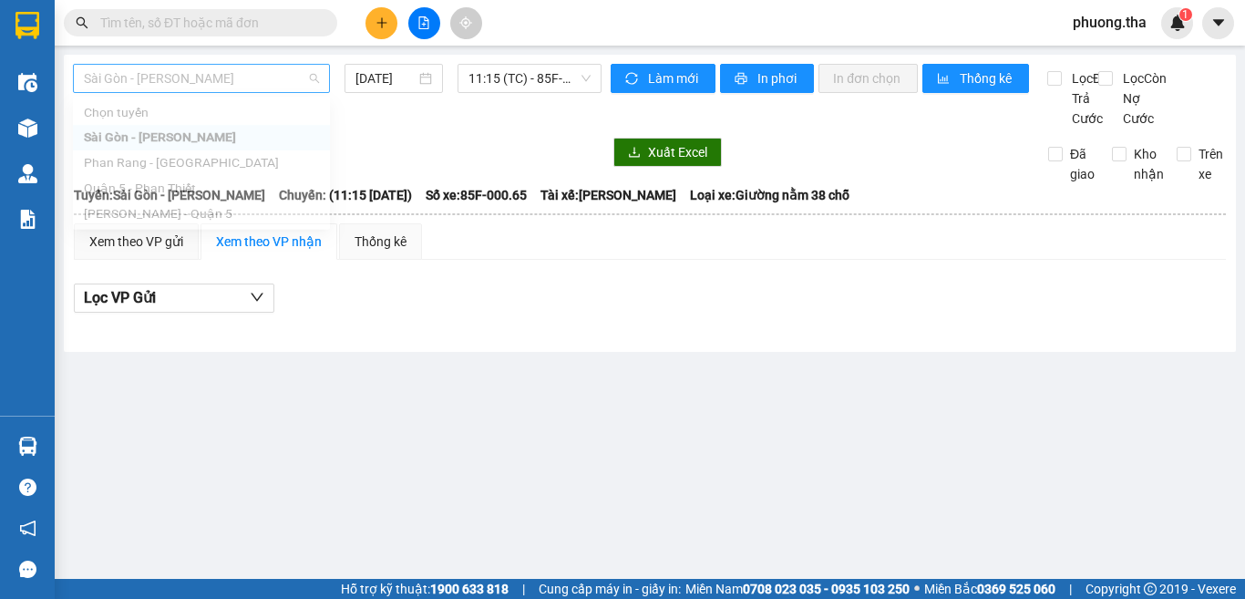
click at [204, 89] on span "Sài Gòn - [PERSON_NAME]" at bounding box center [201, 78] width 235 height 27
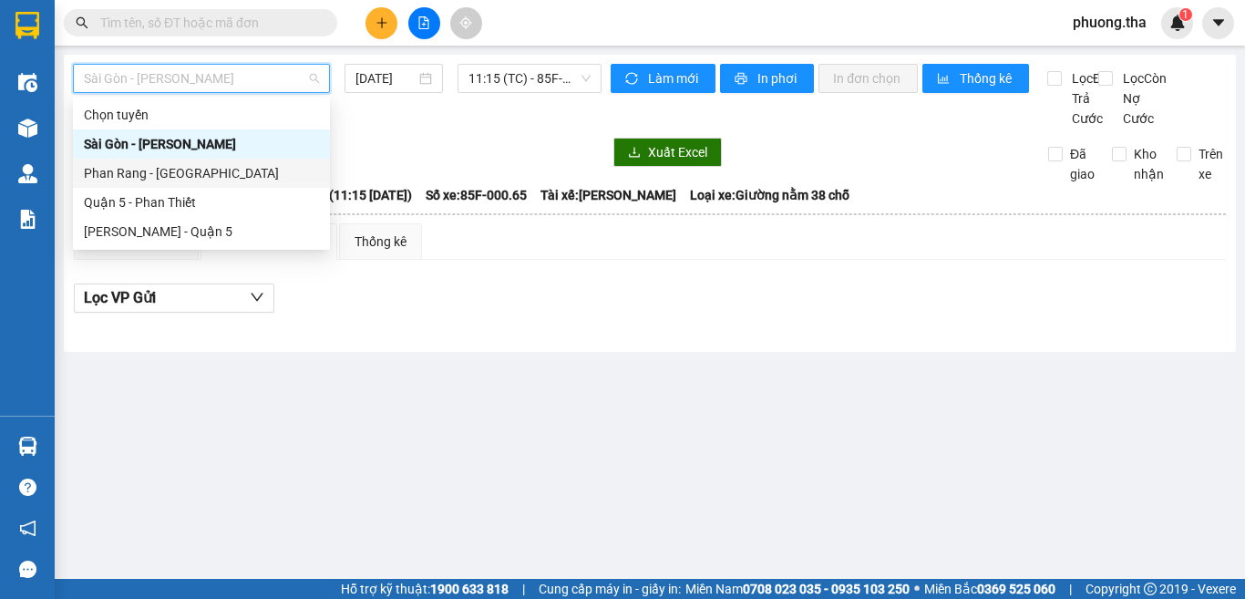
click at [185, 176] on div "Phan Rang - [GEOGRAPHIC_DATA]" at bounding box center [201, 173] width 235 height 20
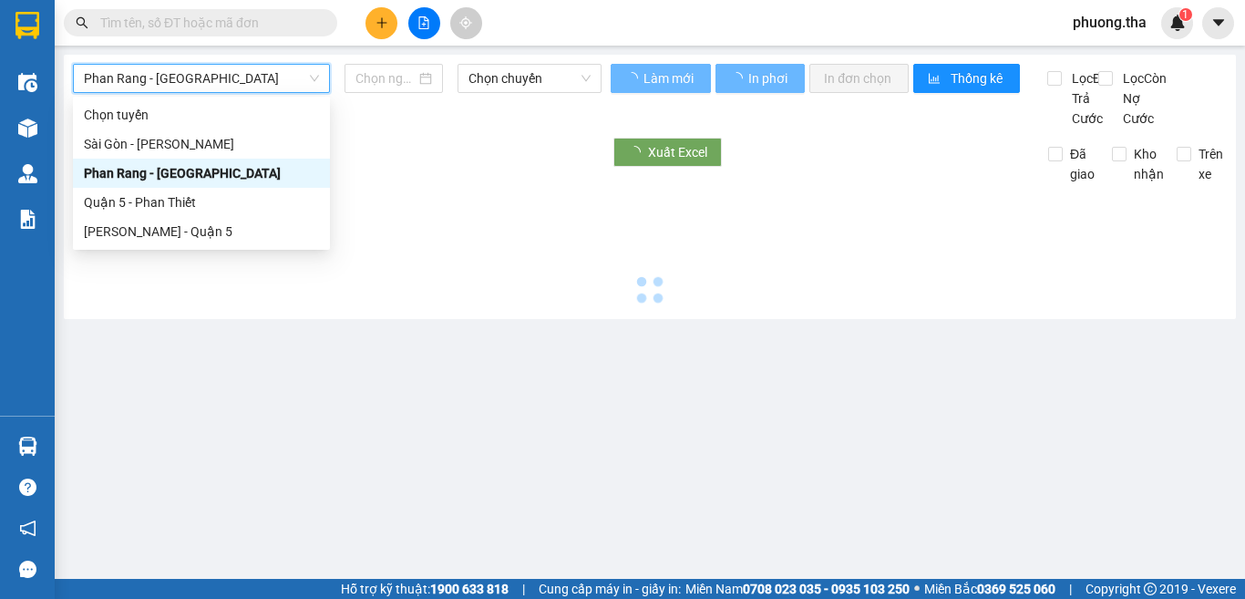
type input "[DATE]"
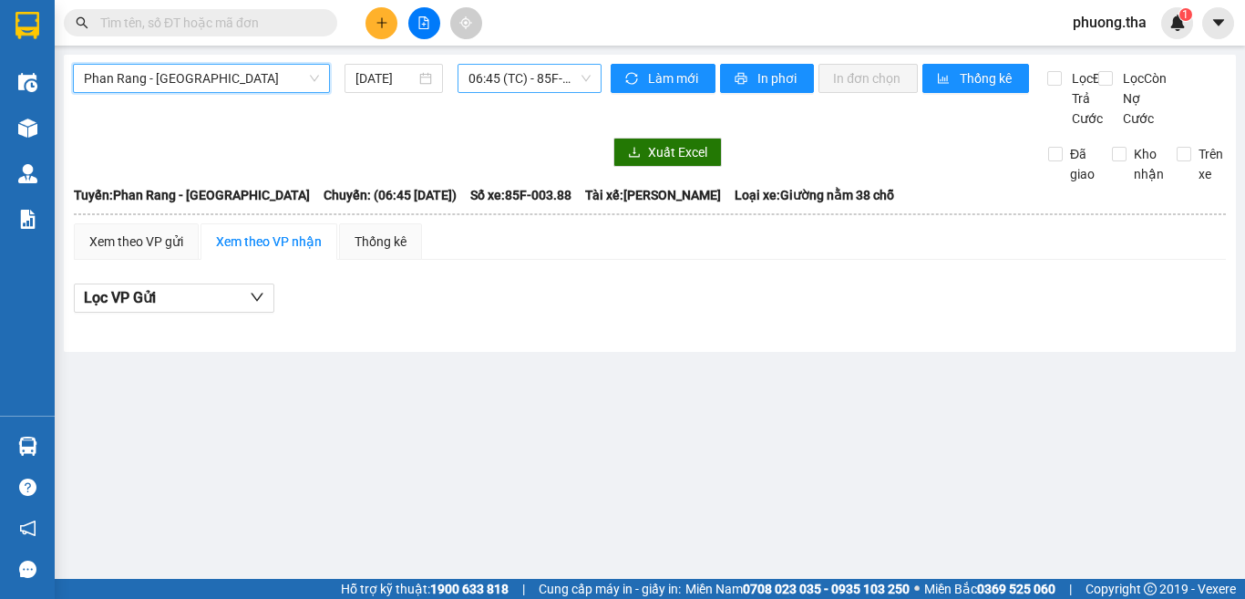
click at [521, 72] on span "06:45 (TC) - 85F-003.88" at bounding box center [529, 78] width 122 height 27
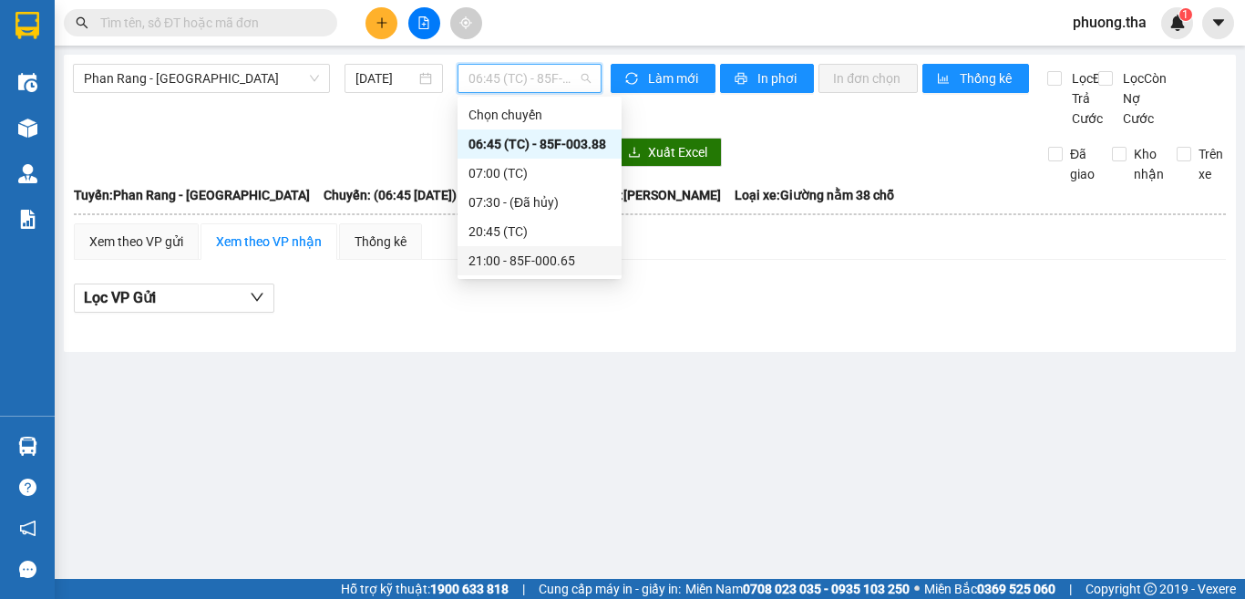
click at [522, 259] on div "21:00 - 85F-000.65" at bounding box center [539, 261] width 142 height 20
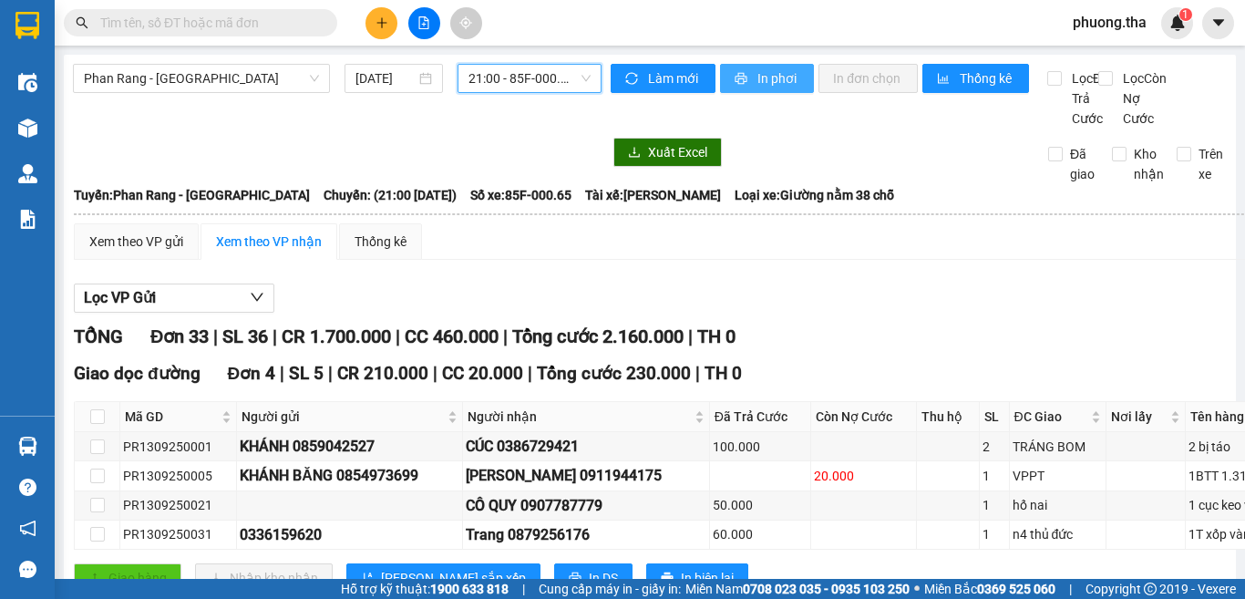
click at [743, 82] on button "In phơi" at bounding box center [767, 78] width 94 height 29
